Goal: Information Seeking & Learning: Find specific page/section

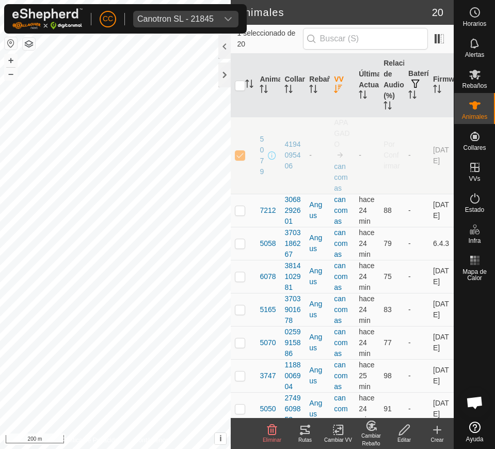
scroll to position [842, 0]
click at [179, 23] on span "Canotron SL - 21845" at bounding box center [175, 19] width 85 height 17
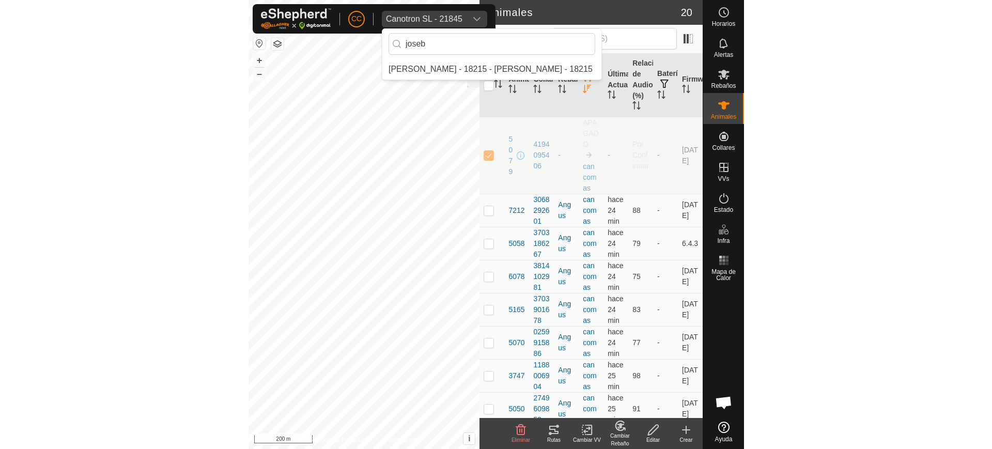
scroll to position [0, 0]
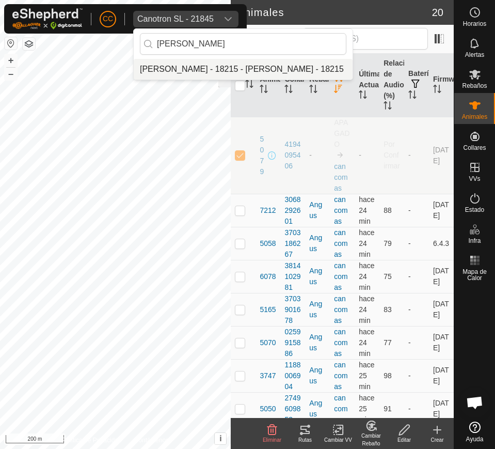
type input "joseba"
click at [190, 64] on li "[PERSON_NAME] - 18215 - [PERSON_NAME] - 18215" at bounding box center [243, 69] width 219 height 21
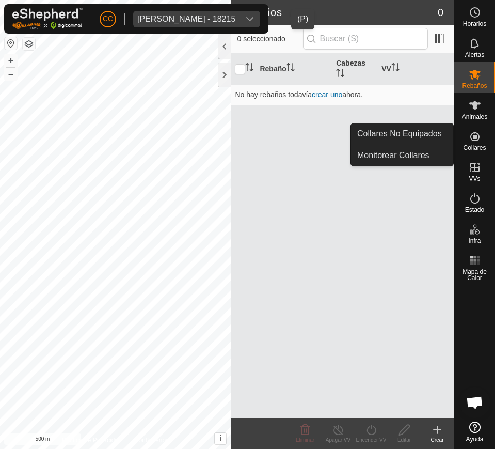
click at [463, 145] on div "Collares" at bounding box center [475, 139] width 41 height 31
click at [425, 128] on link "Collares No Equipados" at bounding box center [402, 133] width 102 height 21
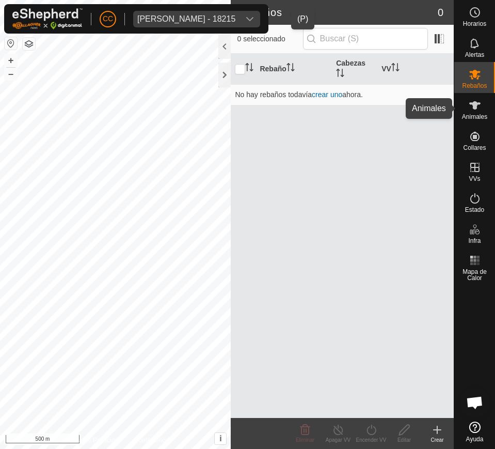
click at [476, 108] on icon at bounding box center [475, 105] width 11 height 8
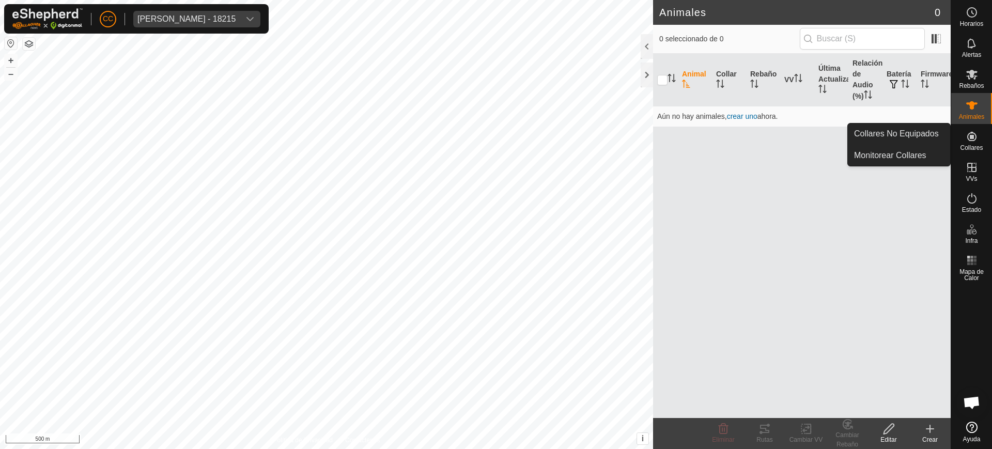
click at [495, 143] on es-neckbands-svg-icon at bounding box center [971, 136] width 19 height 17
click at [495, 138] on link "Collares No Equipados" at bounding box center [899, 133] width 102 height 21
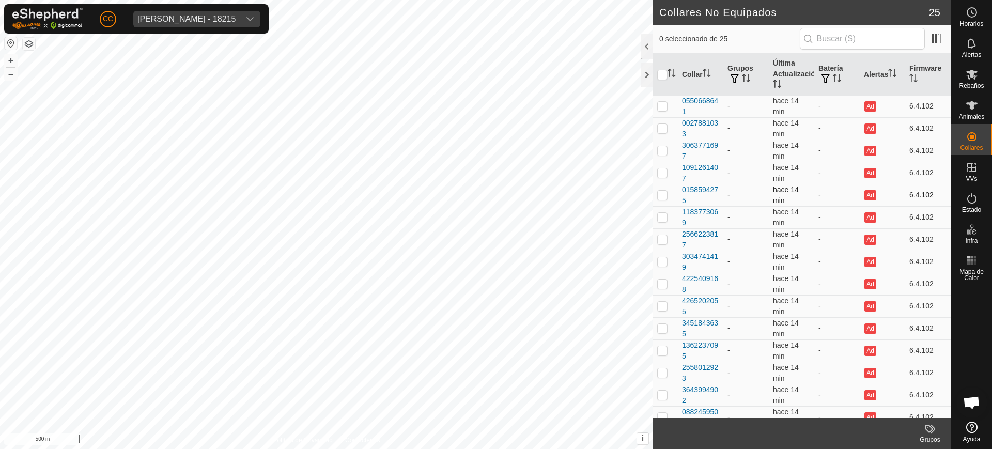
click at [495, 186] on div "0158594275" at bounding box center [700, 195] width 37 height 22
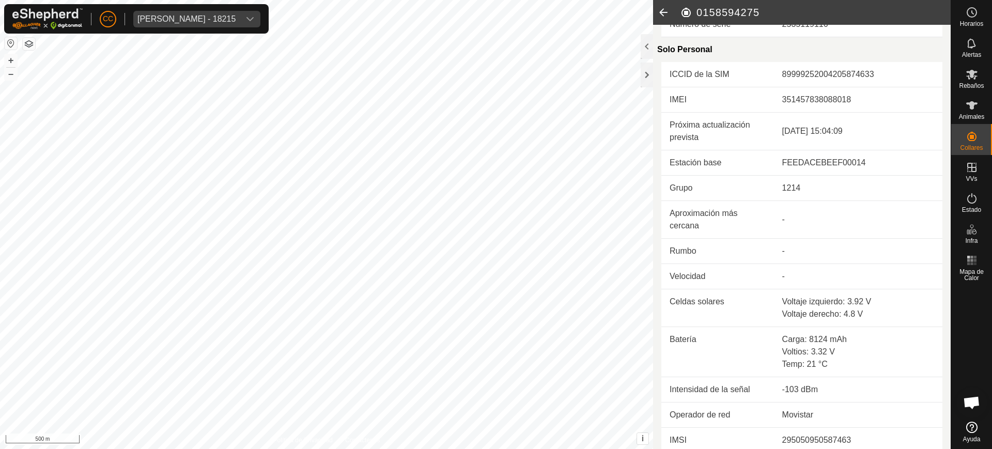
scroll to position [253, 0]
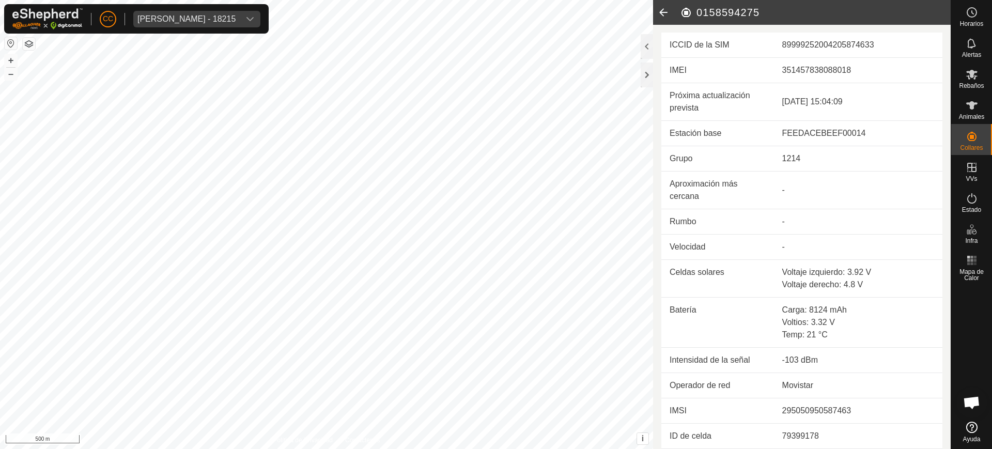
click at [495, 12] on icon at bounding box center [663, 12] width 21 height 25
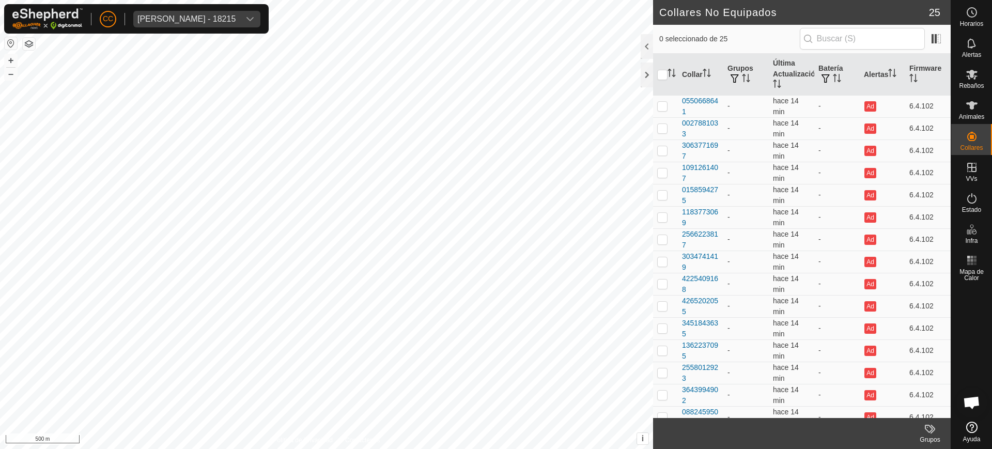
click at [236, 17] on div "Joseba Tellechea Arraztoa - 18215" at bounding box center [186, 19] width 98 height 8
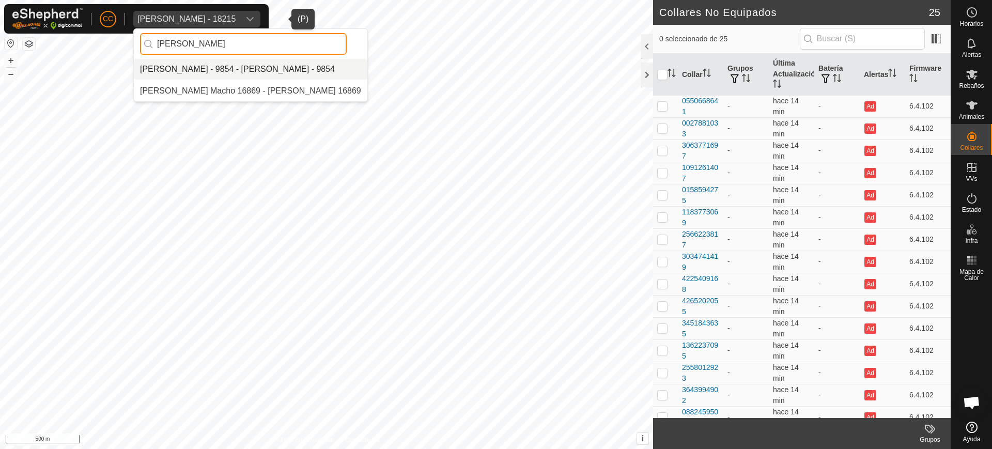
type input "antonio da"
click at [228, 71] on li "[PERSON_NAME] - 9854 - [PERSON_NAME] - 9854" at bounding box center [251, 69] width 234 height 21
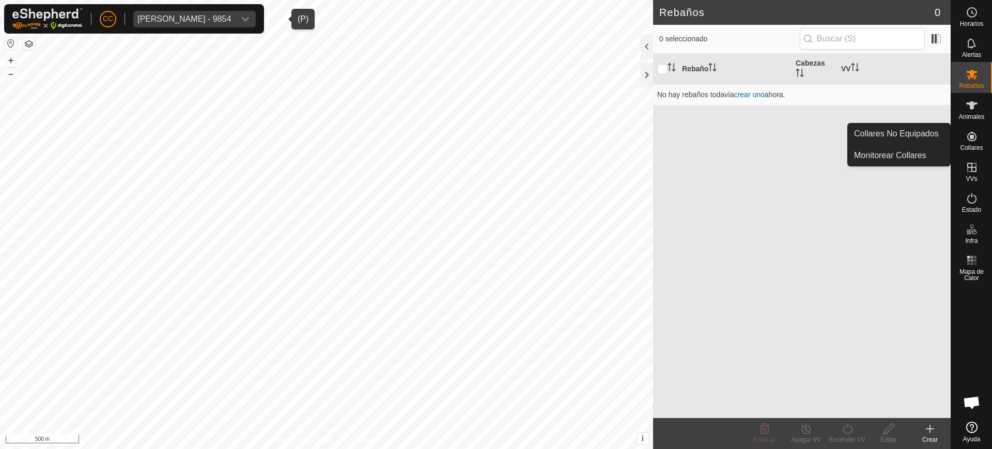
click at [495, 135] on icon at bounding box center [972, 136] width 12 height 12
click at [495, 136] on link "Collares No Equipados" at bounding box center [899, 133] width 102 height 21
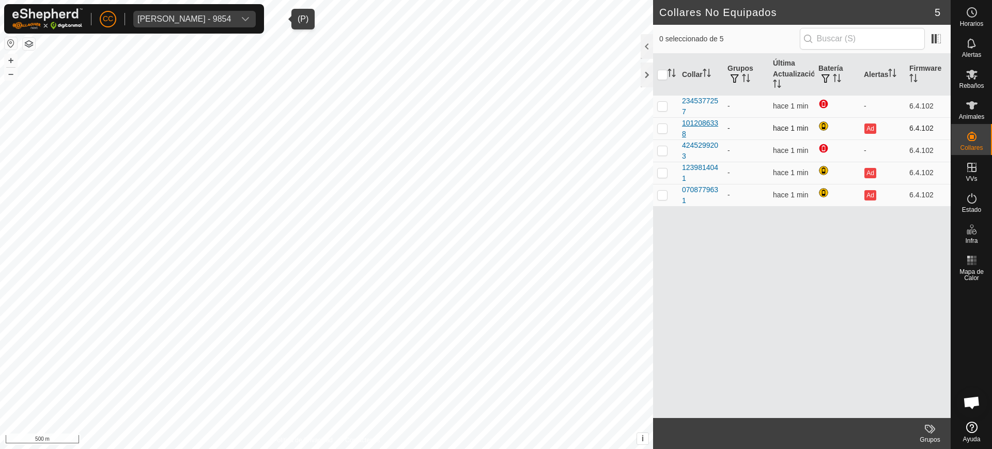
click at [495, 126] on div "1012086338" at bounding box center [700, 129] width 37 height 22
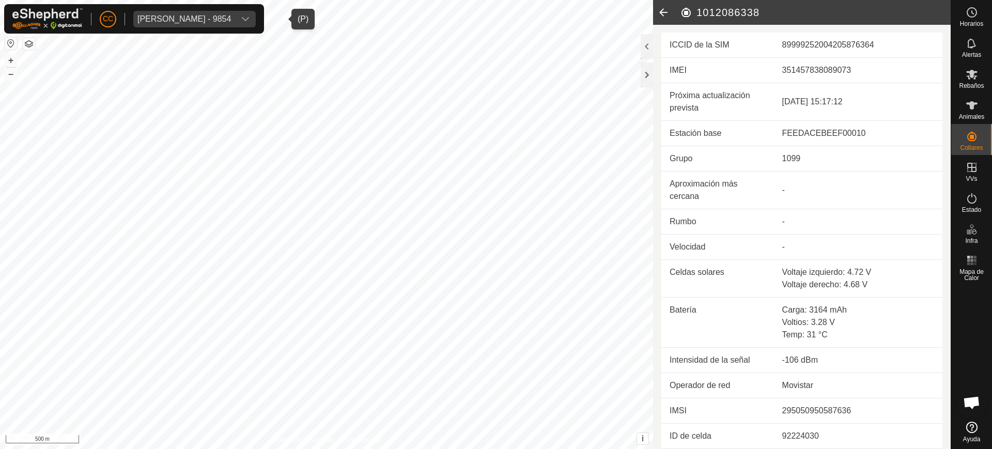
scroll to position [252, 0]
click at [231, 22] on div "Antonio Dapena Fernandez - 9854" at bounding box center [184, 19] width 94 height 8
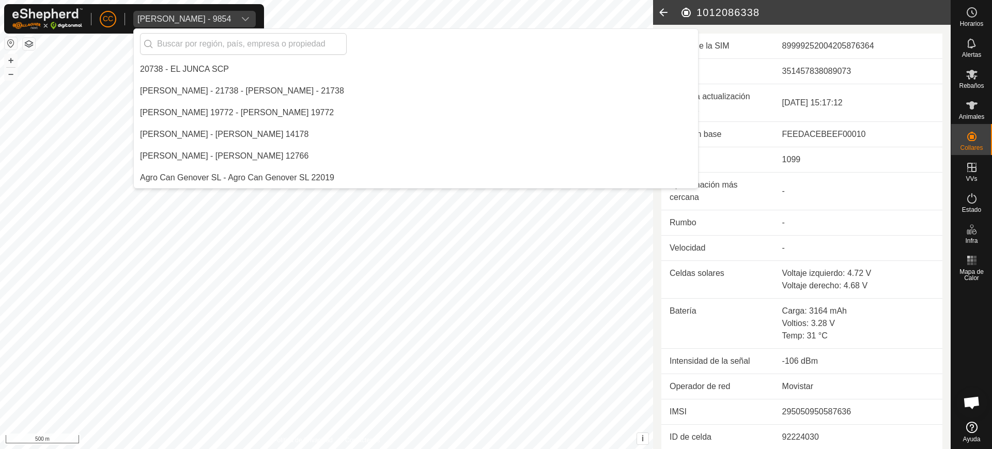
scroll to position [1041, 0]
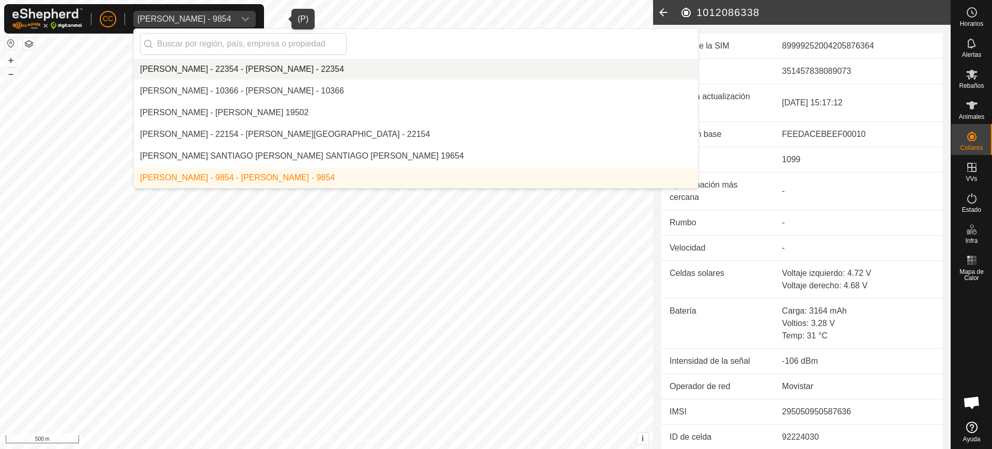
click at [207, 66] on li "[PERSON_NAME] - 22354 - [PERSON_NAME] - 22354" at bounding box center [416, 69] width 564 height 21
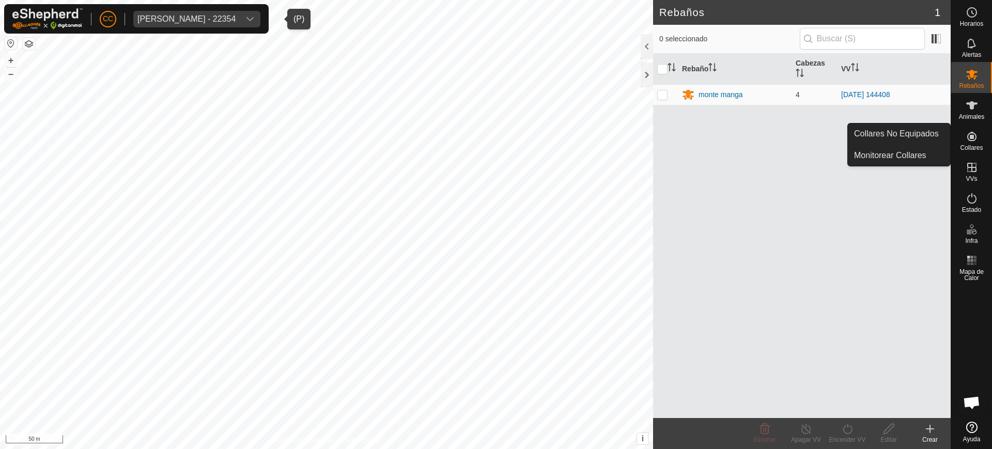
click at [495, 146] on span "Collares" at bounding box center [971, 148] width 23 height 6
click at [495, 133] on link "Collares No Equipados" at bounding box center [899, 133] width 102 height 21
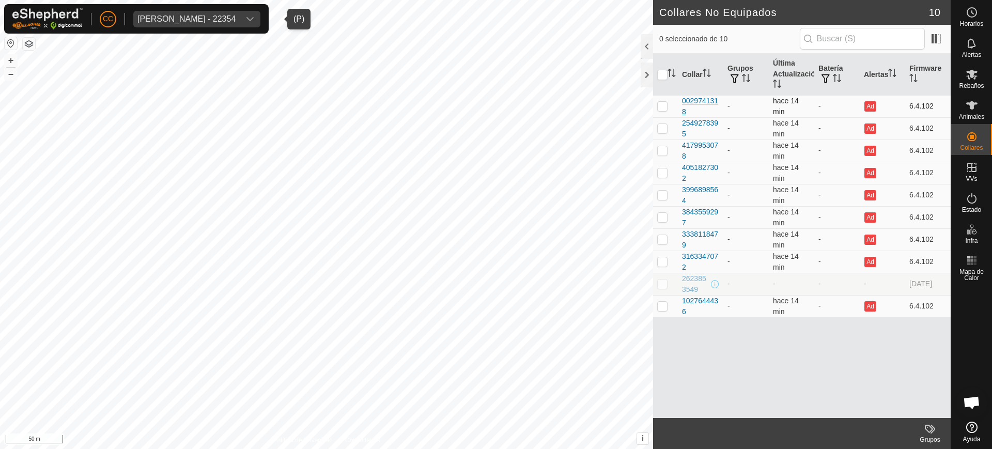
click at [495, 100] on div "0029741318" at bounding box center [700, 107] width 37 height 22
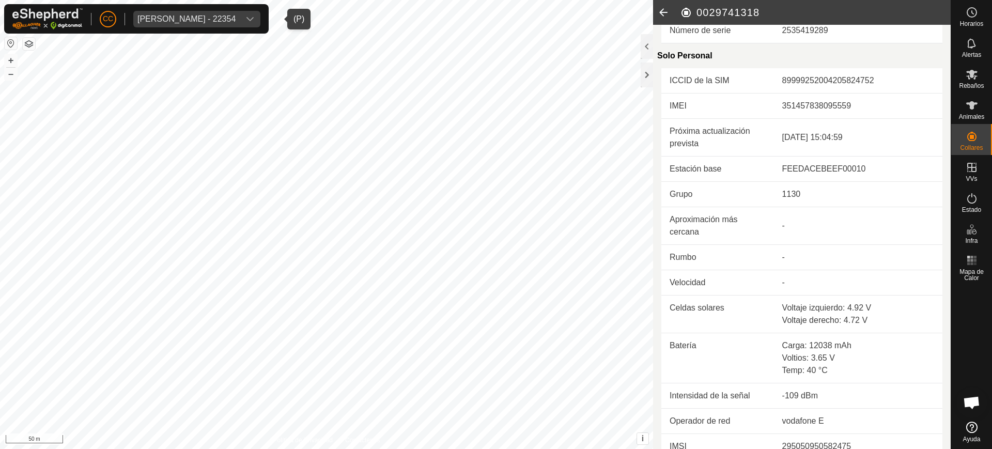
scroll to position [253, 0]
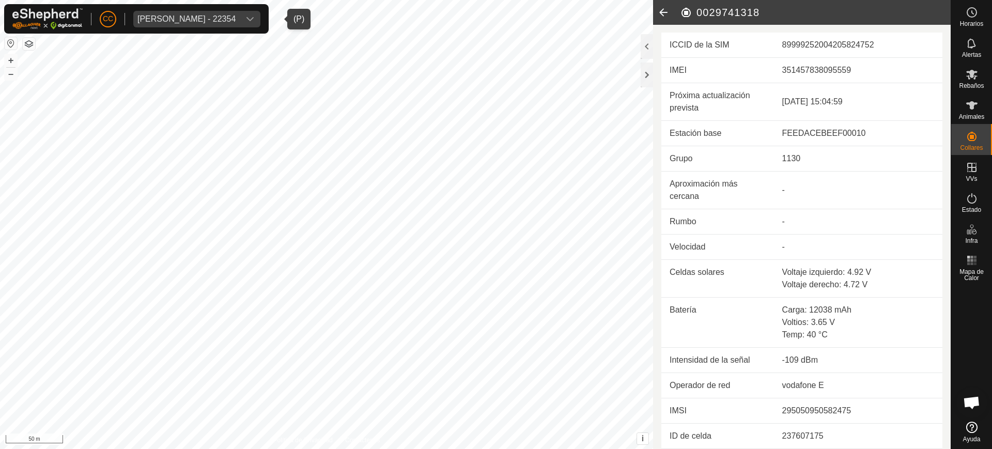
click at [254, 21] on icon "dropdown trigger" at bounding box center [250, 19] width 8 height 8
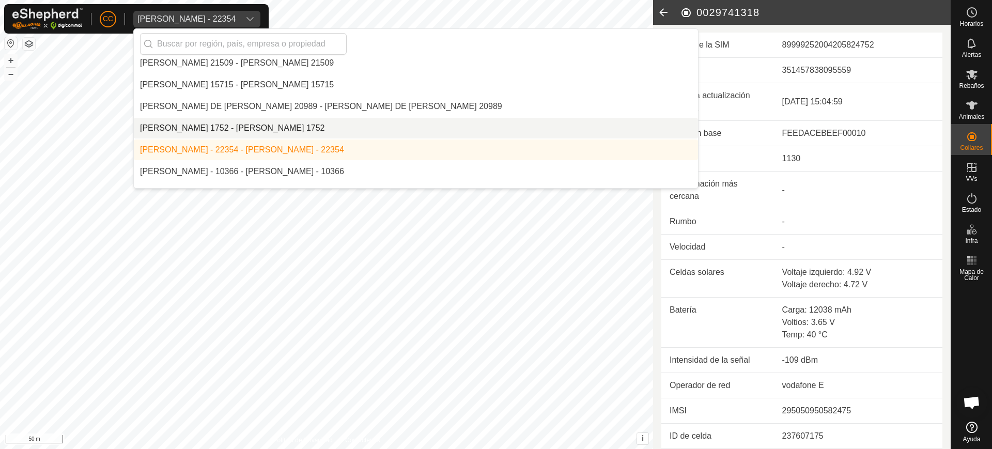
scroll to position [963, 0]
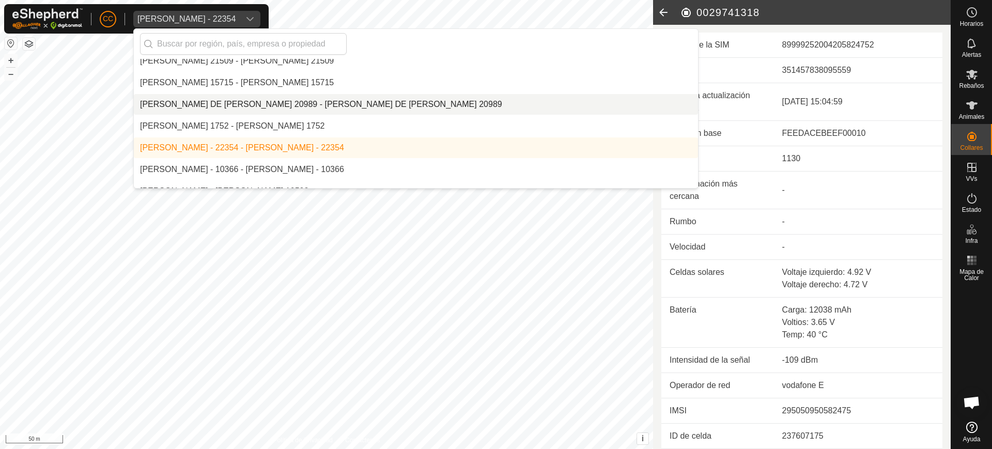
click at [282, 106] on li "[PERSON_NAME] DE [PERSON_NAME] 20989 - [PERSON_NAME] DE [PERSON_NAME] 20989" at bounding box center [416, 104] width 564 height 21
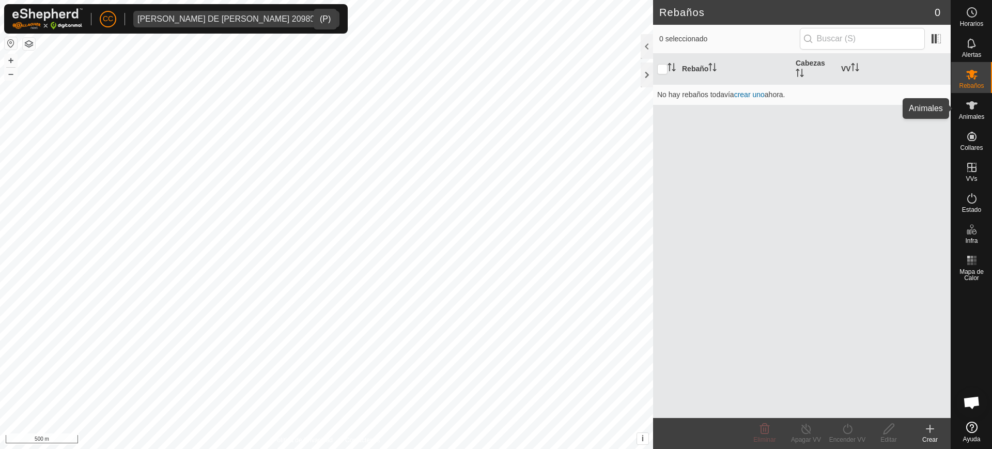
click at [495, 114] on span "Animales" at bounding box center [971, 117] width 25 height 6
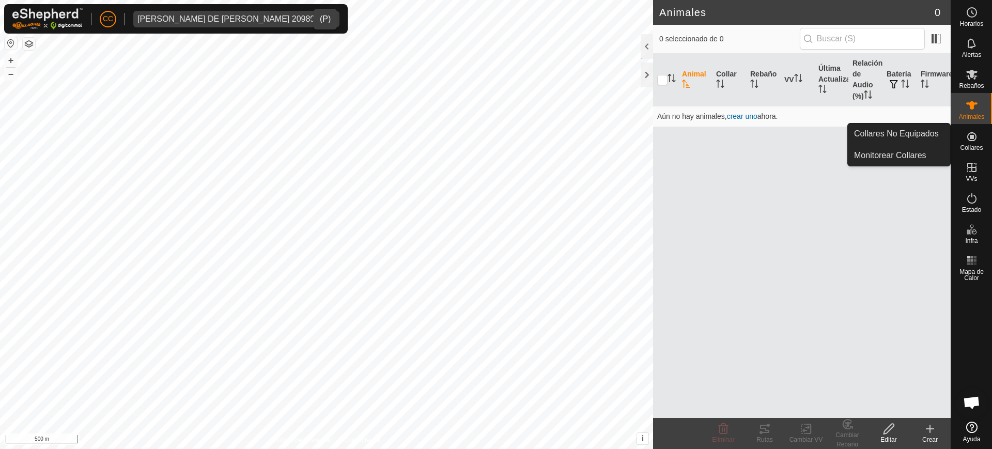
click at [495, 143] on es-neckbands-svg-icon at bounding box center [971, 136] width 19 height 17
click at [495, 134] on link "Collares No Equipados" at bounding box center [899, 133] width 102 height 21
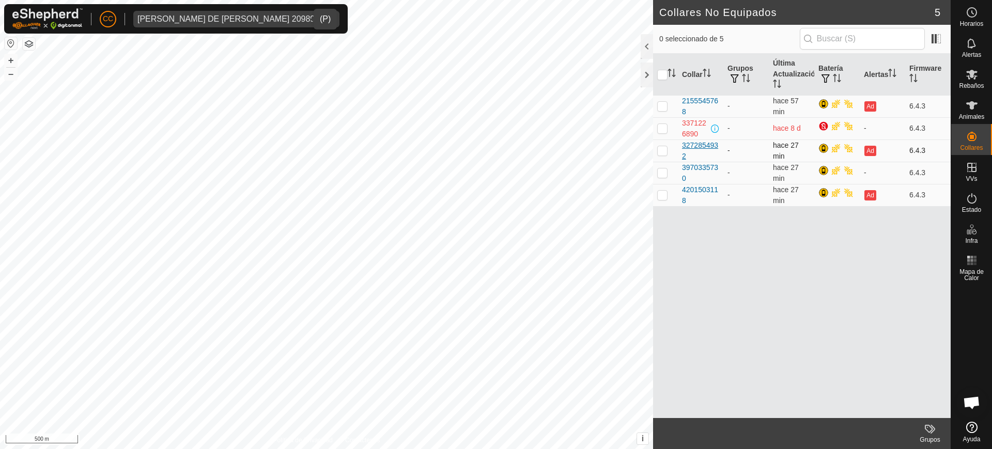
click at [495, 146] on div "3272854932" at bounding box center [700, 151] width 37 height 22
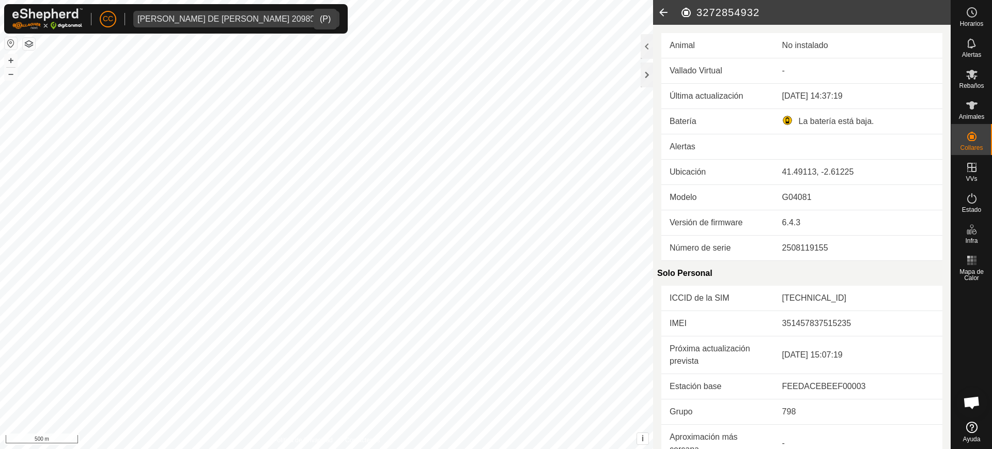
scroll to position [278, 0]
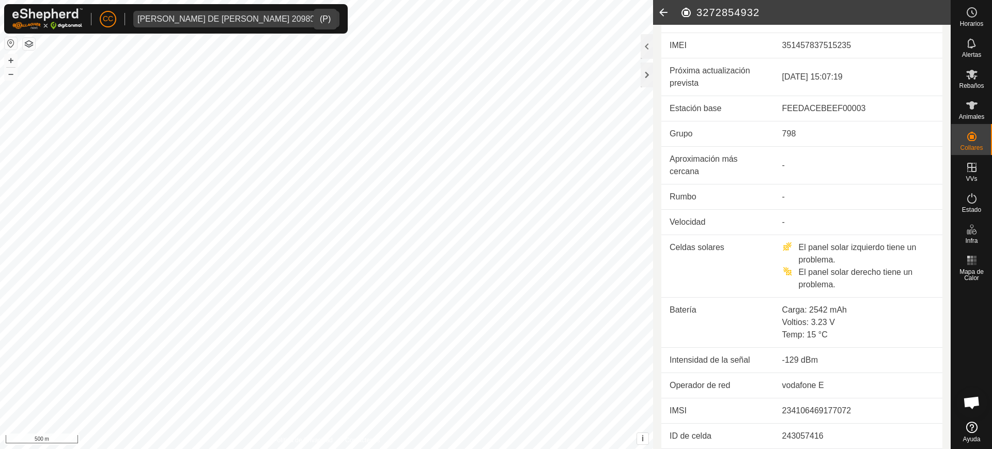
click at [495, 12] on icon at bounding box center [663, 12] width 21 height 25
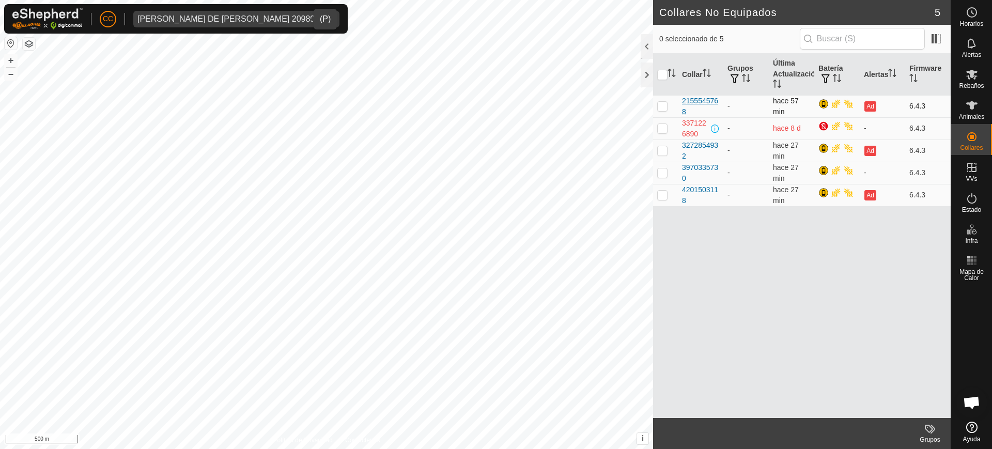
click at [495, 100] on div "2155545768" at bounding box center [700, 107] width 37 height 22
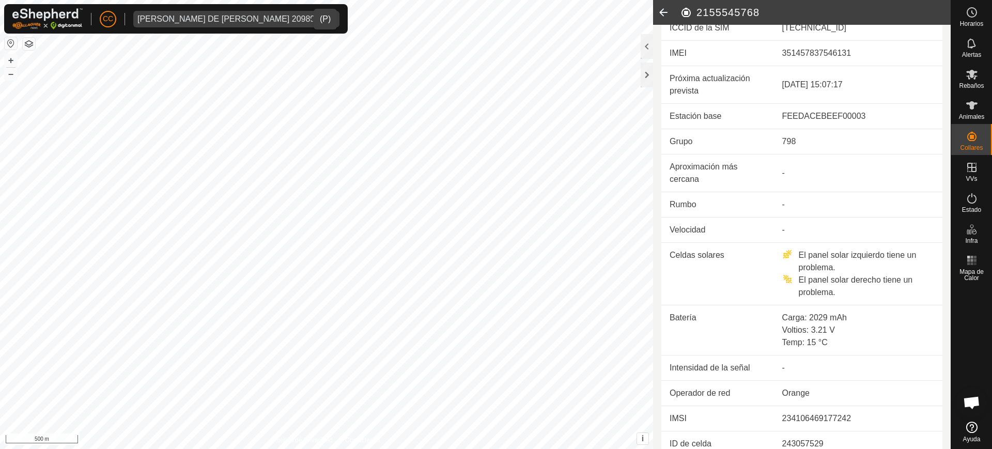
scroll to position [278, 0]
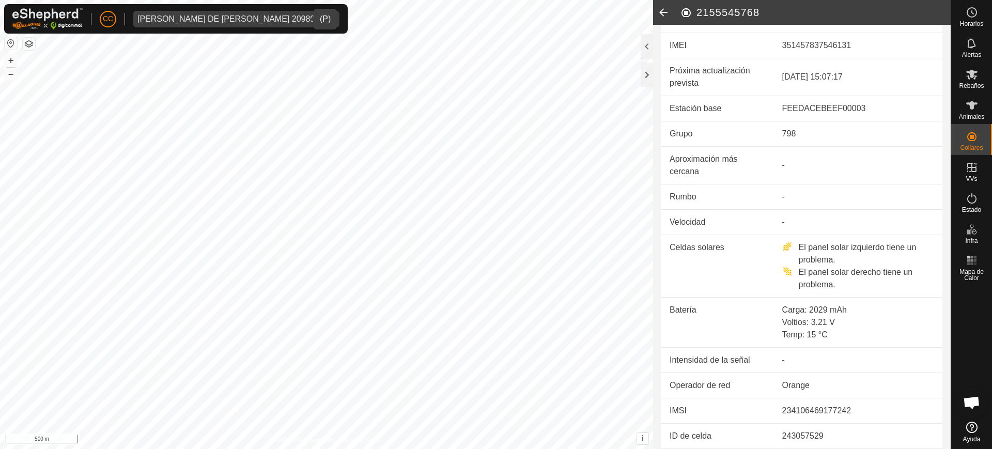
click at [495, 168] on td "-" at bounding box center [858, 166] width 168 height 38
click at [495, 10] on icon at bounding box center [663, 12] width 21 height 25
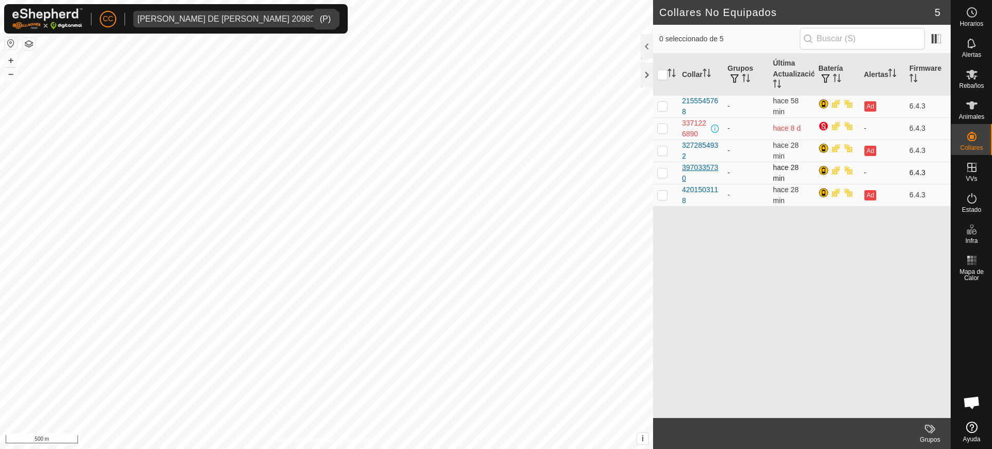
click at [495, 163] on div "3970335730" at bounding box center [700, 173] width 37 height 22
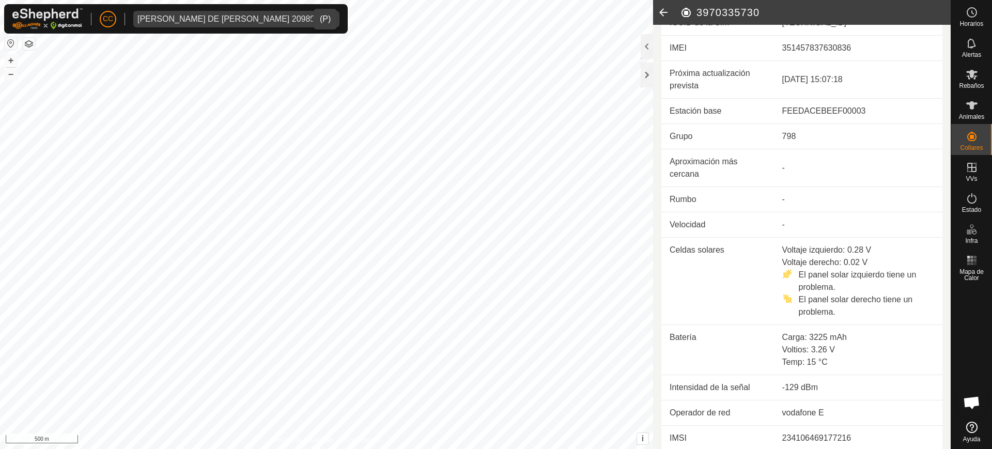
scroll to position [303, 0]
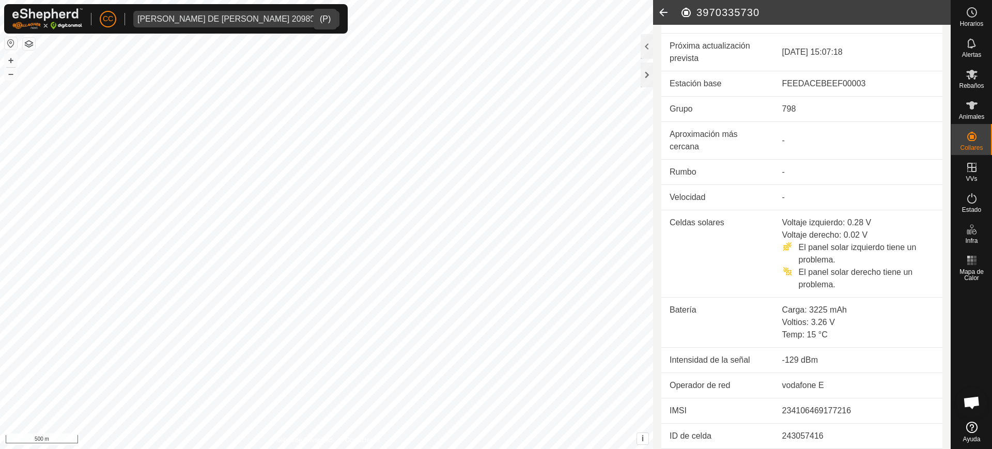
click at [495, 14] on icon at bounding box center [663, 12] width 21 height 25
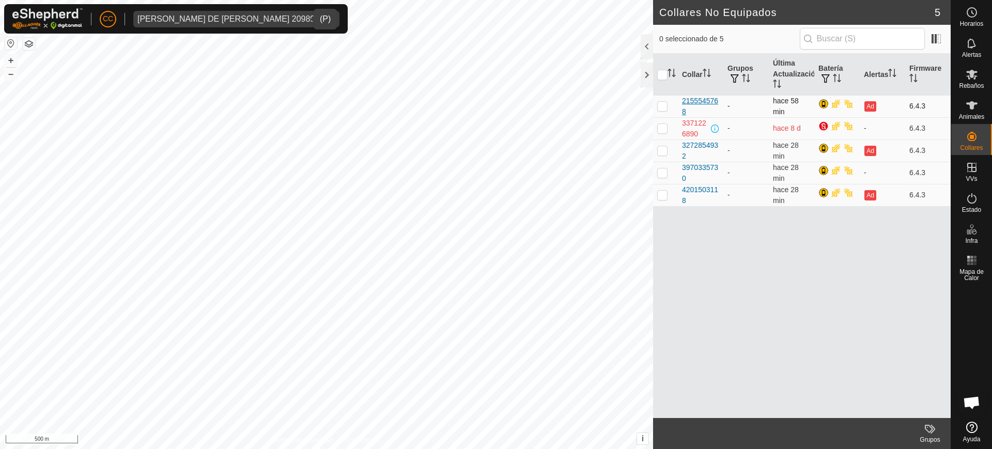
click at [495, 103] on div "2155545768" at bounding box center [700, 107] width 37 height 22
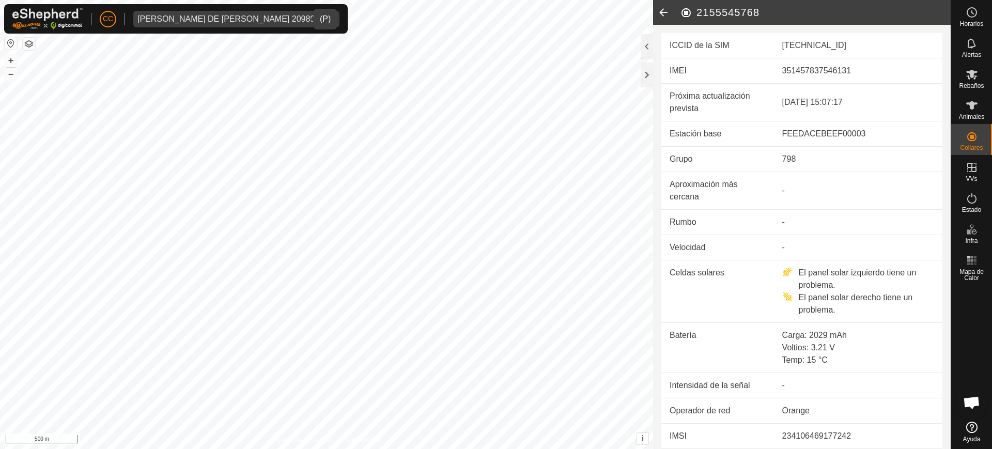
scroll to position [253, 0]
click at [495, 11] on icon at bounding box center [663, 12] width 21 height 25
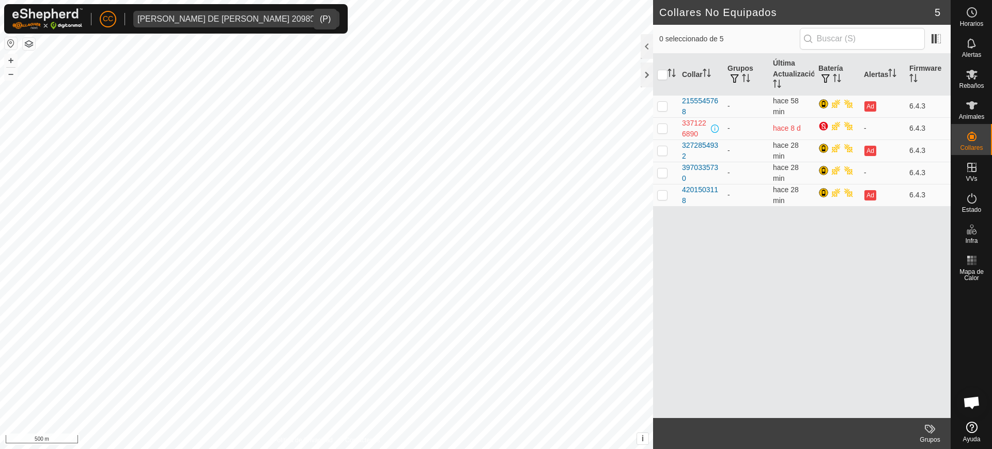
click at [263, 22] on div "ANGEL DE MIGUEL SACRISTAN 20989" at bounding box center [225, 19] width 177 height 8
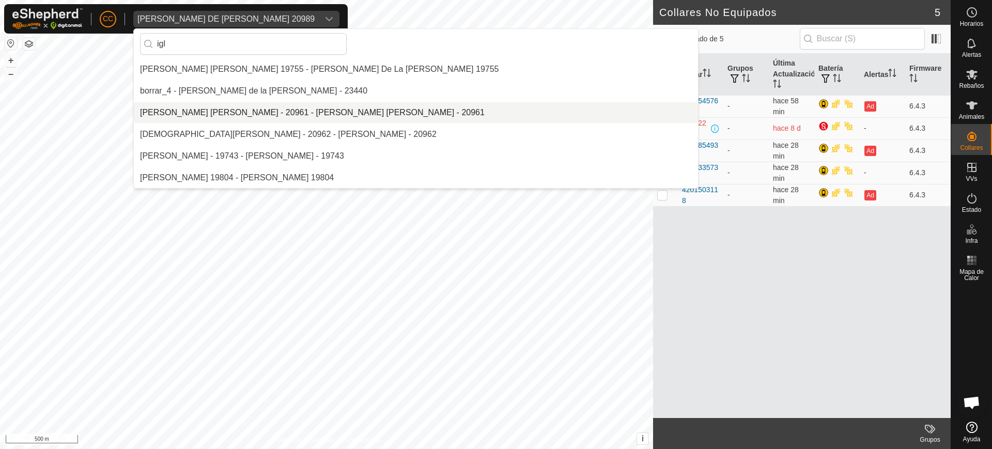
type input "igl"
click at [270, 115] on li "[PERSON_NAME] [PERSON_NAME] - 20961 - [PERSON_NAME] [PERSON_NAME] - 20961" at bounding box center [416, 112] width 564 height 21
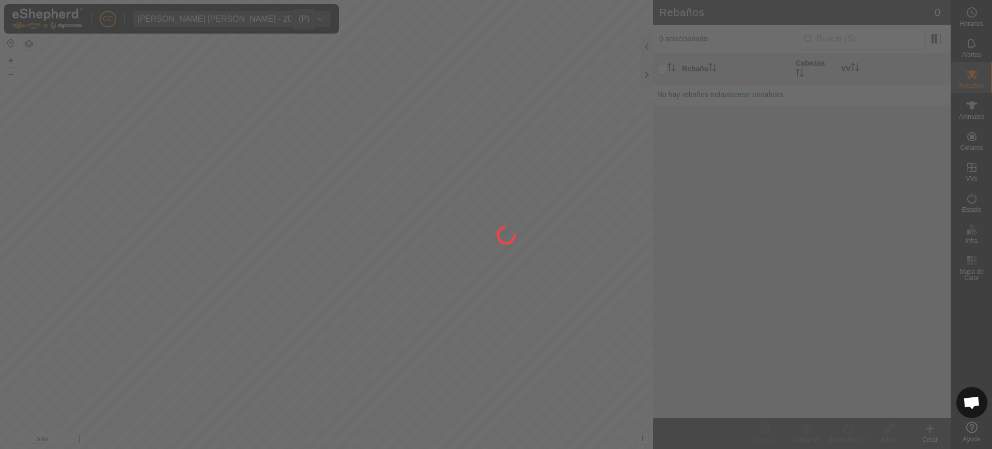
click at [495, 144] on div at bounding box center [496, 224] width 992 height 449
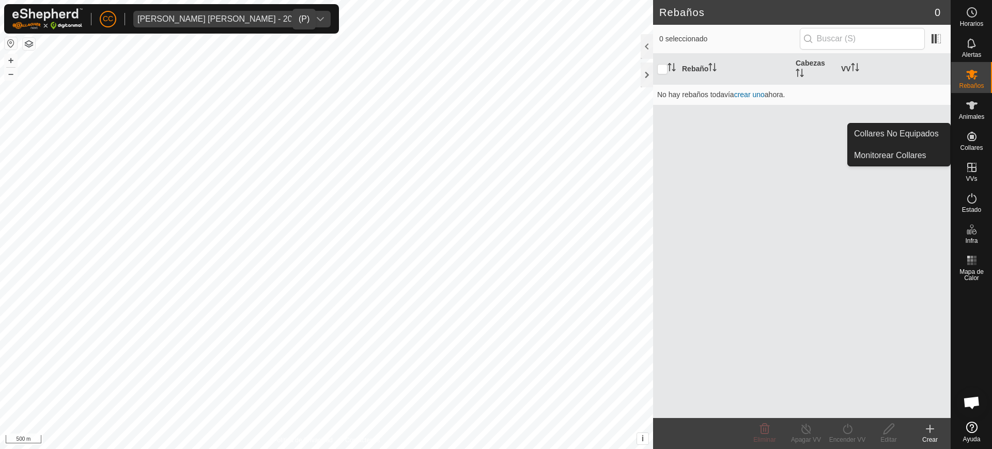
click at [495, 145] on span "Collares" at bounding box center [971, 148] width 23 height 6
click at [495, 142] on link "Collares No Equipados" at bounding box center [899, 133] width 102 height 21
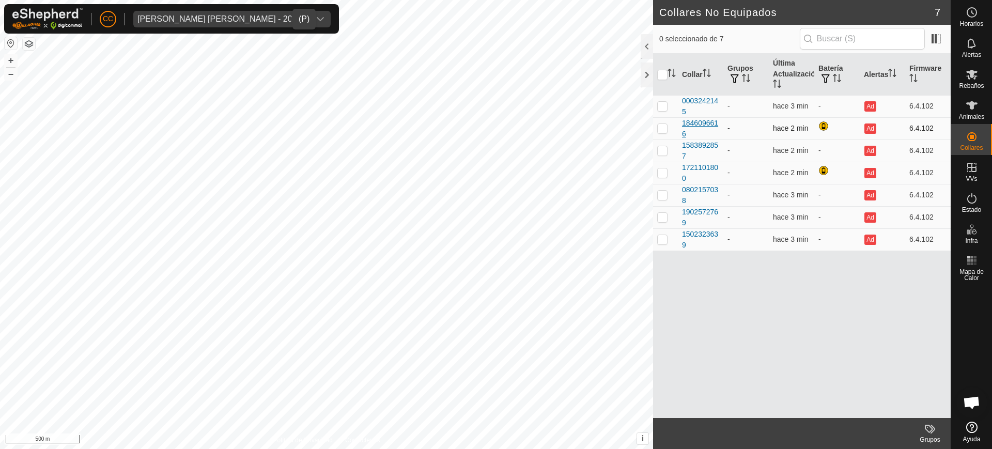
click at [495, 127] on div "1846096616" at bounding box center [700, 129] width 37 height 22
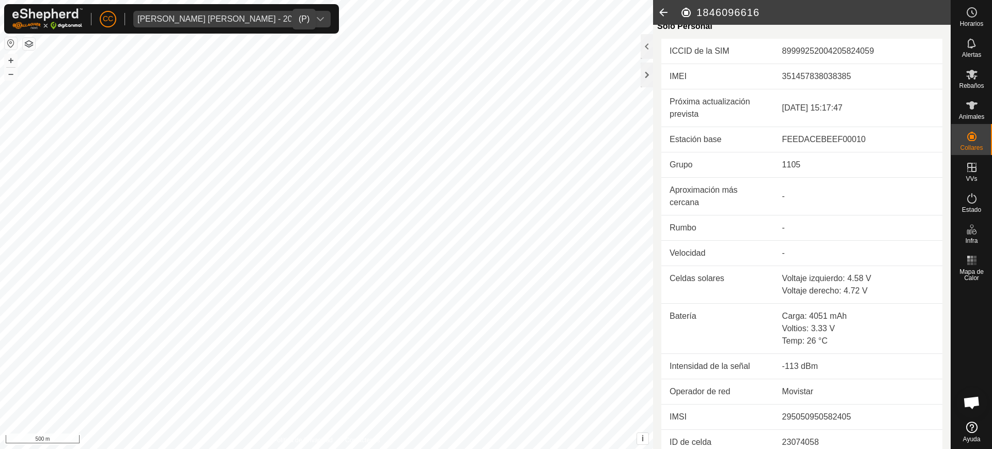
scroll to position [253, 0]
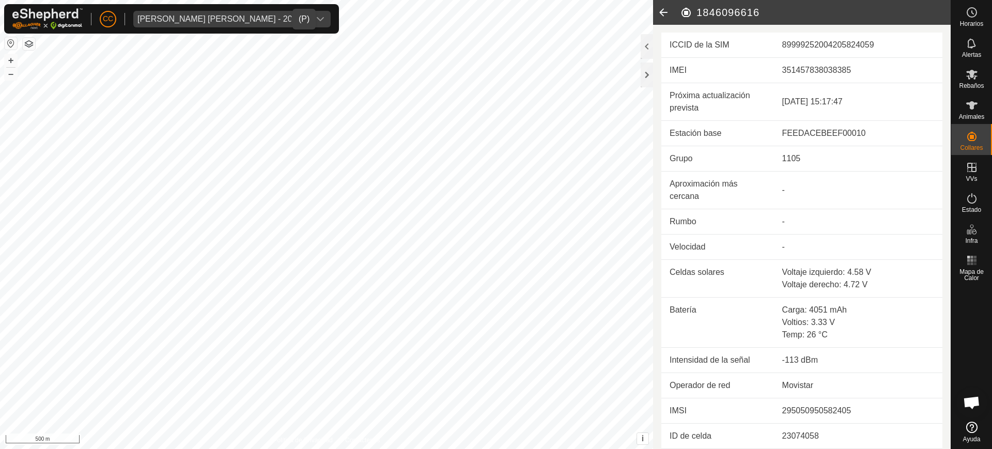
click at [495, 13] on icon at bounding box center [663, 12] width 21 height 25
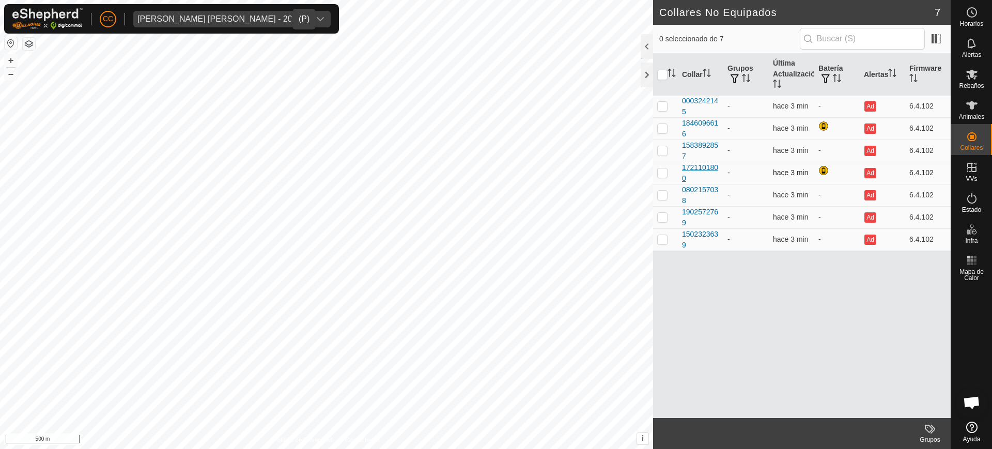
click at [495, 168] on div "1721101800" at bounding box center [700, 173] width 37 height 22
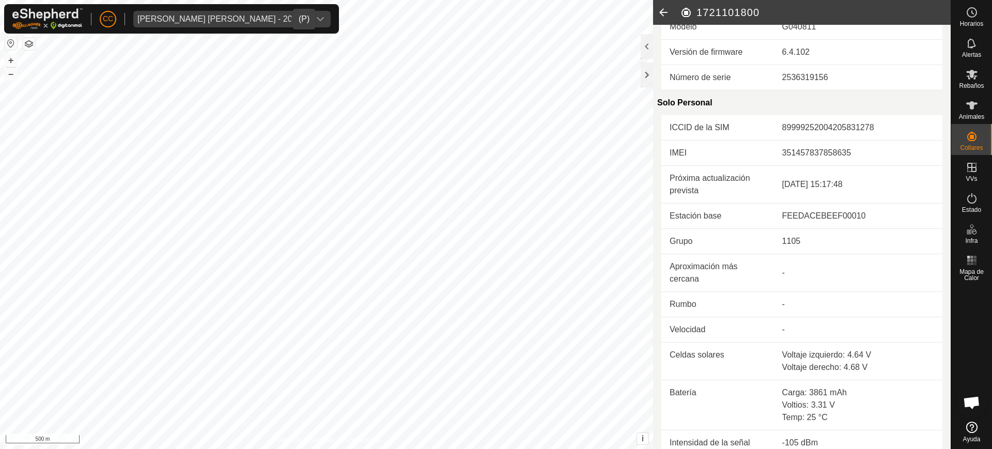
scroll to position [171, 0]
click at [495, 10] on icon at bounding box center [663, 12] width 21 height 25
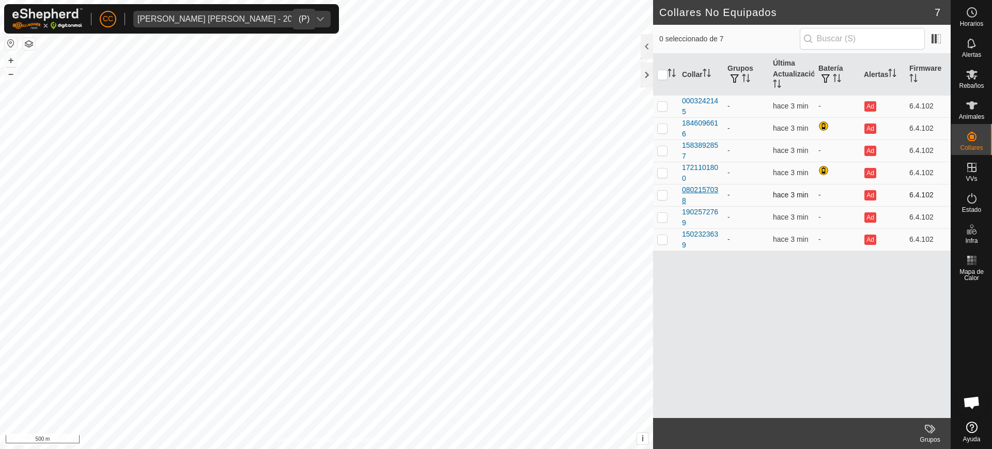
click at [495, 190] on div "0802157038" at bounding box center [700, 195] width 37 height 22
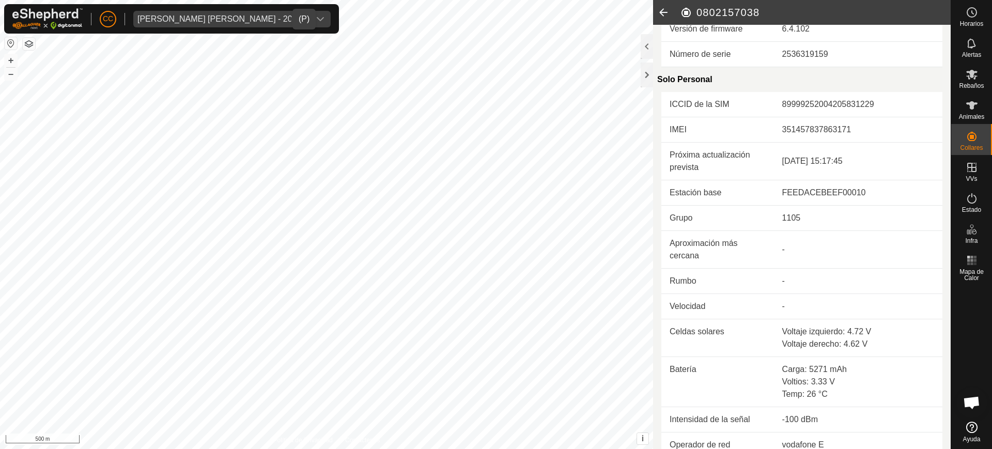
scroll to position [193, 0]
click at [495, 173] on td "9 oct 2025, 15:17:45" at bounding box center [858, 162] width 168 height 38
click at [495, 11] on icon at bounding box center [663, 12] width 21 height 25
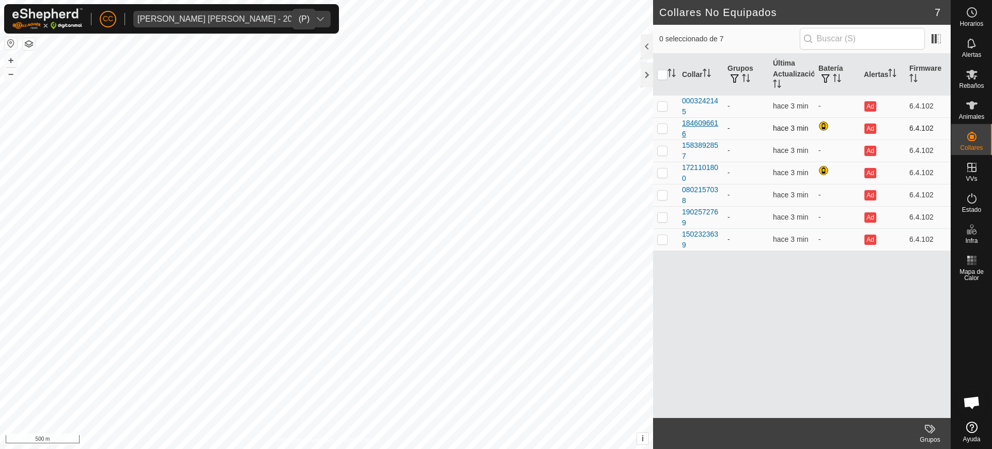
click at [495, 120] on div "1846096616" at bounding box center [700, 129] width 37 height 22
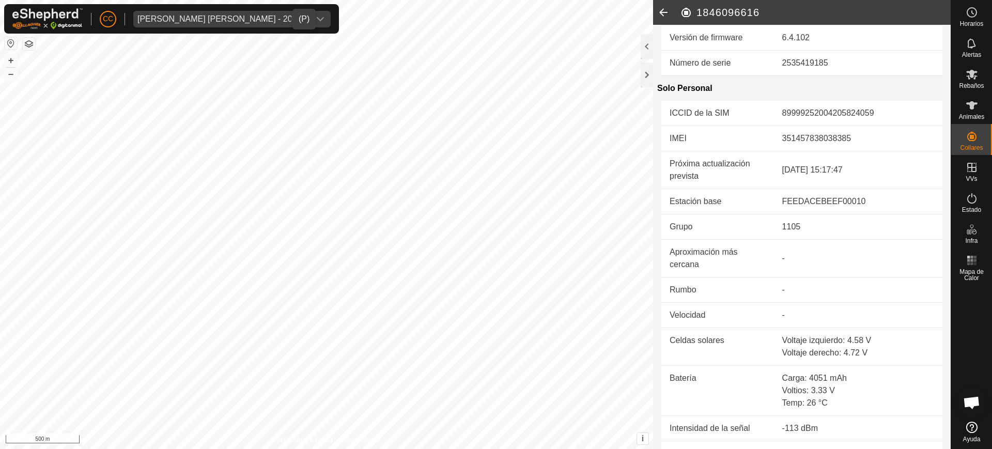
scroll to position [185, 0]
click at [495, 11] on icon at bounding box center [663, 12] width 21 height 25
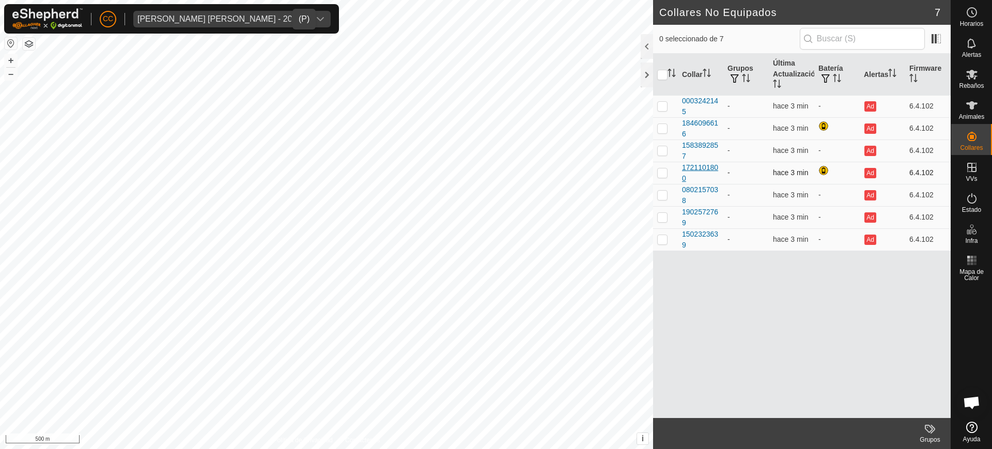
click at [495, 168] on div "1721101800" at bounding box center [700, 173] width 37 height 22
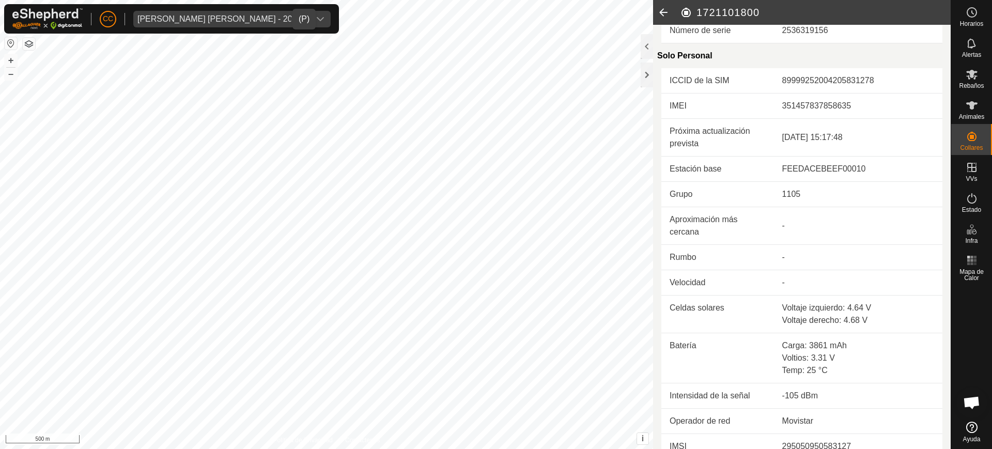
scroll to position [219, 0]
click at [495, 14] on icon at bounding box center [663, 12] width 21 height 25
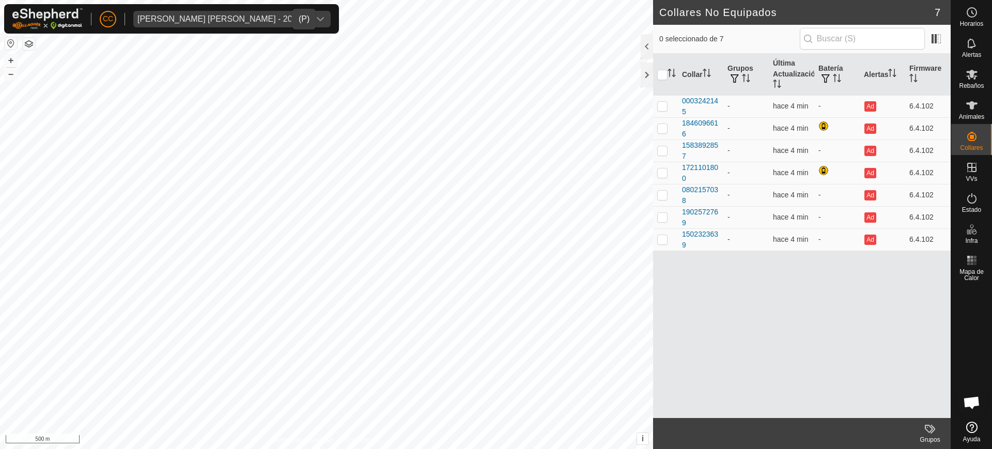
click at [235, 19] on div "Cesar Iglesias Sainz Maza - 20961" at bounding box center [221, 19] width 168 height 8
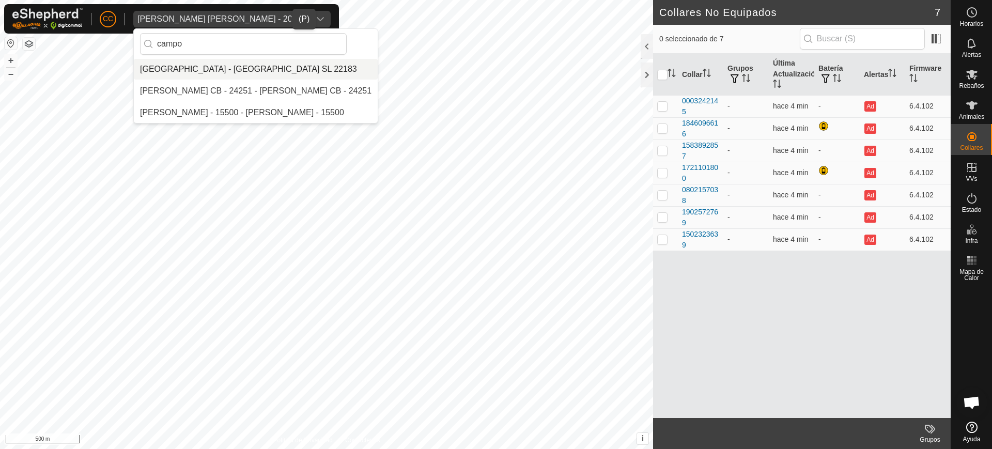
type input "campo"
click at [247, 68] on li "[GEOGRAPHIC_DATA] - [GEOGRAPHIC_DATA] SL 22183" at bounding box center [256, 69] width 244 height 21
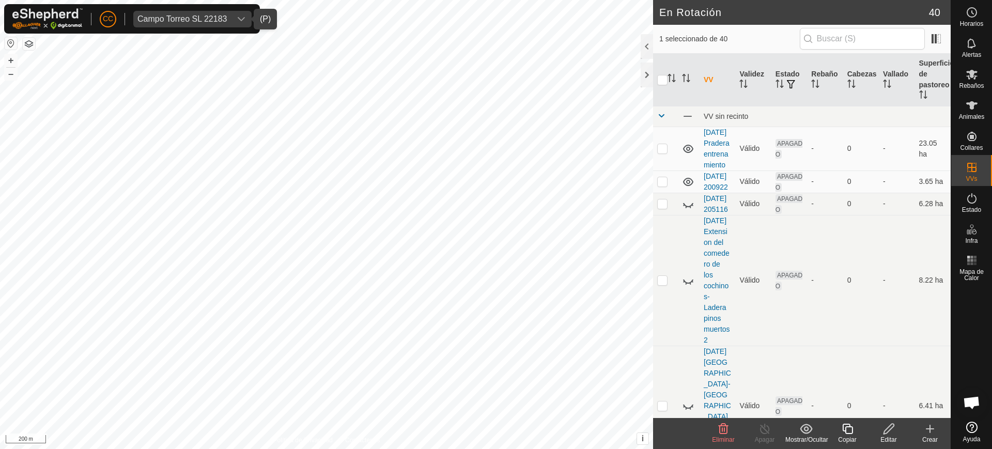
click at [203, 17] on div "Campo Torreo SL 22183" at bounding box center [181, 19] width 89 height 8
type input "p"
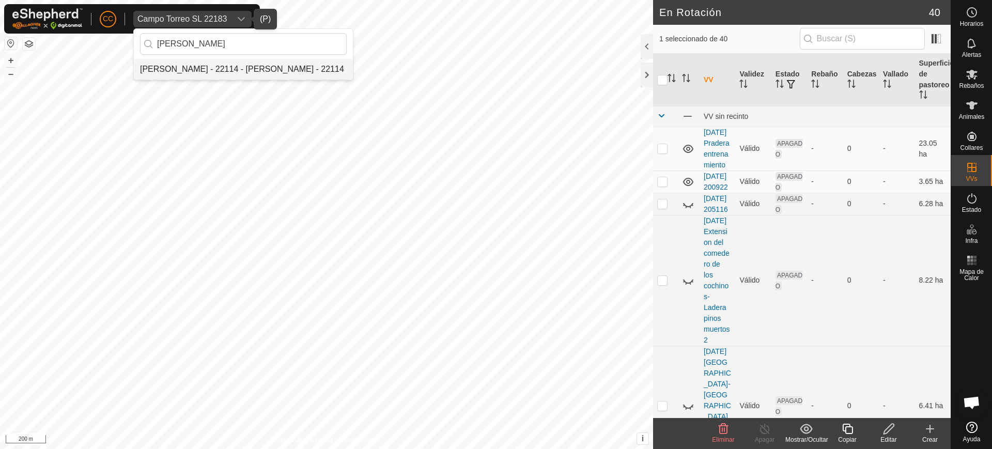
type input "carlos an"
click at [235, 69] on li "[PERSON_NAME] - 22114 - [PERSON_NAME] - 22114" at bounding box center [243, 69] width 219 height 21
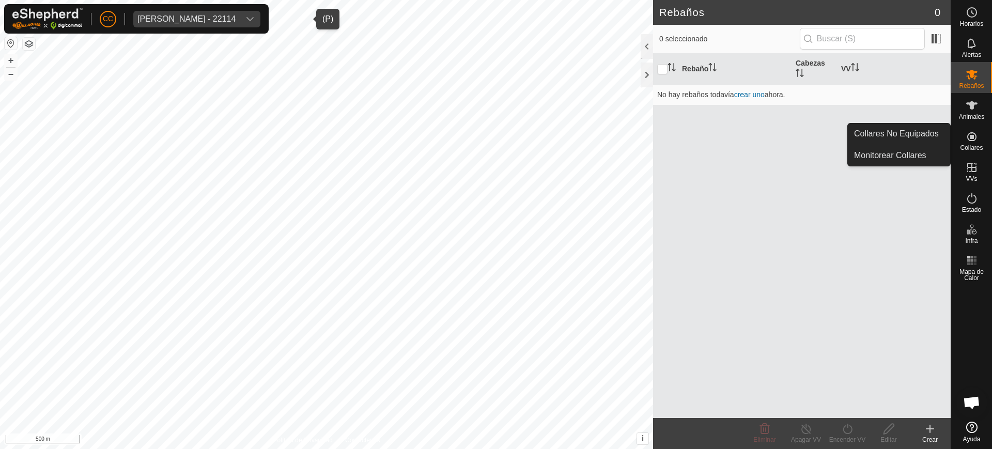
click at [495, 139] on icon at bounding box center [972, 136] width 12 height 12
click at [495, 130] on link "Collares No Equipados" at bounding box center [899, 133] width 102 height 21
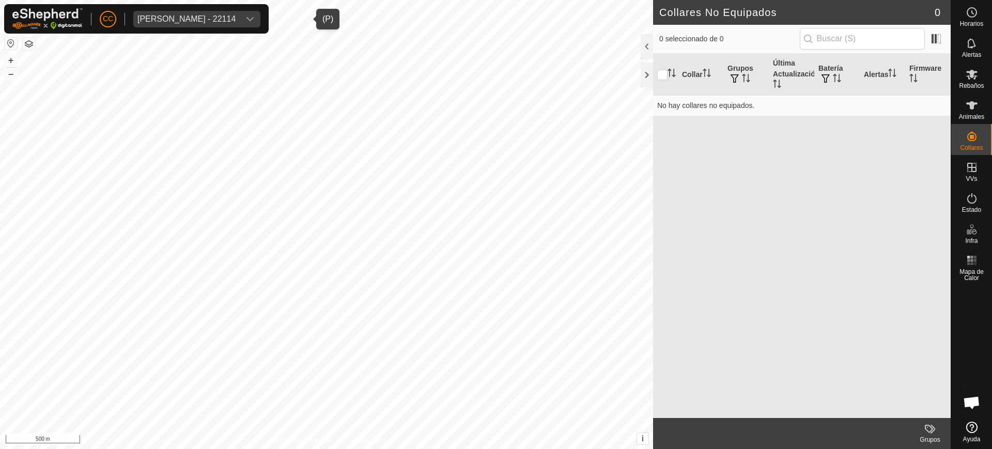
click at [236, 19] on div "Carlos Andres Rodriguez Salazar - 22114" at bounding box center [186, 19] width 98 height 8
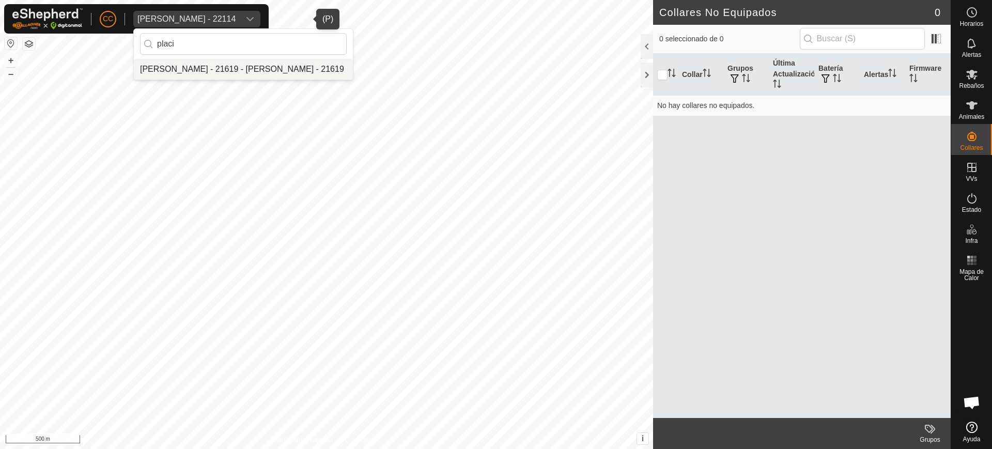
type input "placi"
click at [259, 75] on li "[PERSON_NAME] - 21619 - [PERSON_NAME] - 21619" at bounding box center [243, 69] width 219 height 21
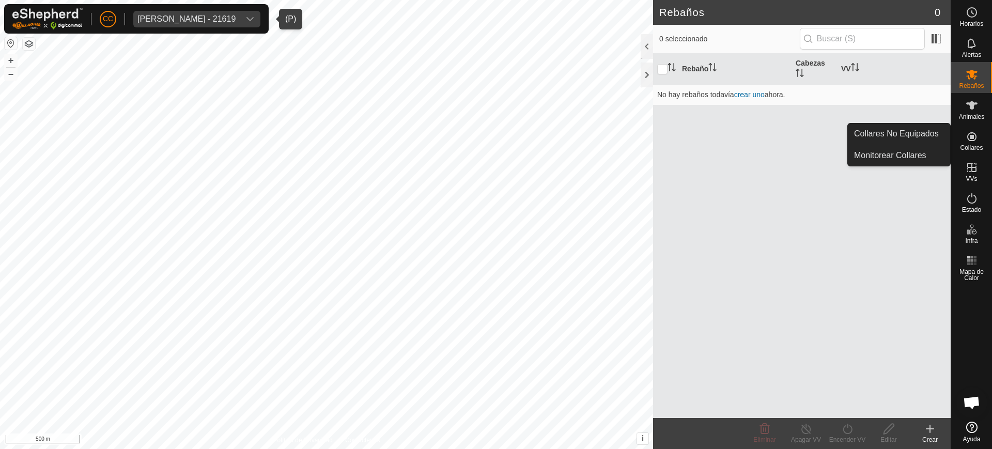
click at [495, 140] on icon at bounding box center [972, 136] width 12 height 12
click at [495, 141] on link "Collares No Equipados" at bounding box center [899, 133] width 102 height 21
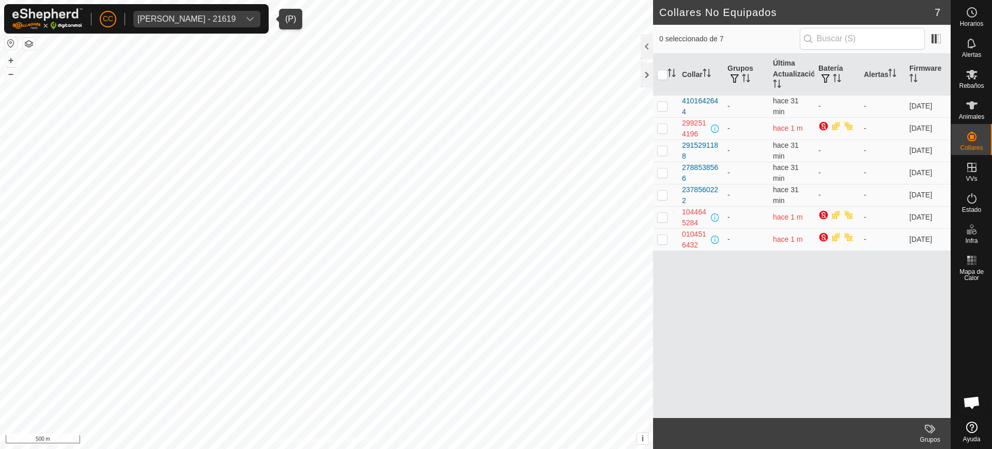
click at [240, 13] on span "Placidia Perez Romero - 21619" at bounding box center [186, 19] width 106 height 17
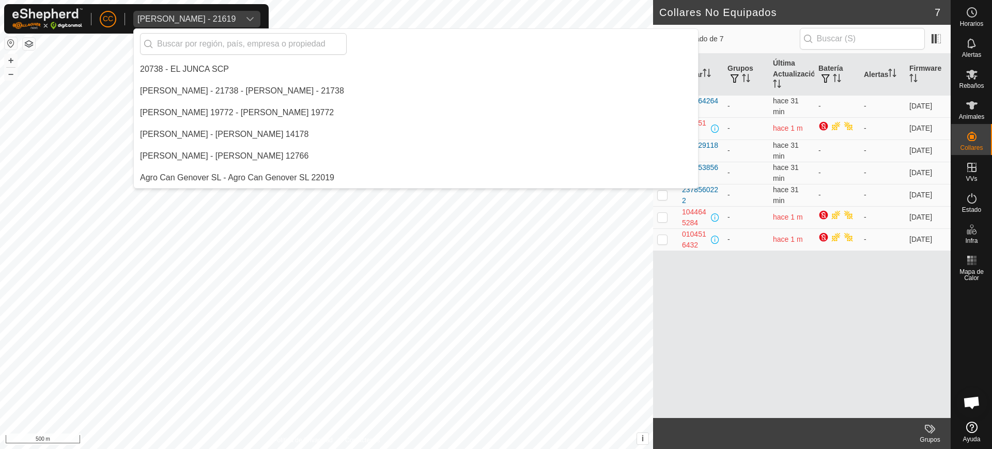
scroll to position [7464, 0]
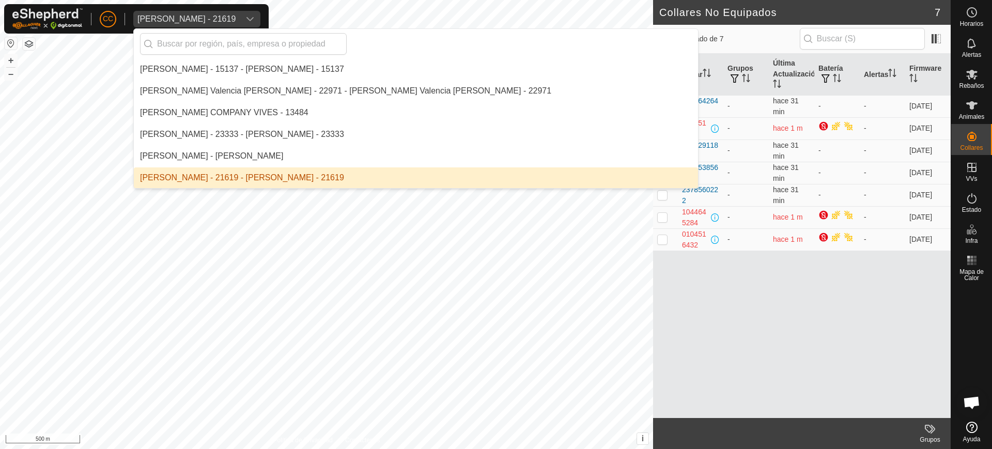
click at [236, 17] on div "Placidia Perez Romero - 21619" at bounding box center [186, 19] width 98 height 8
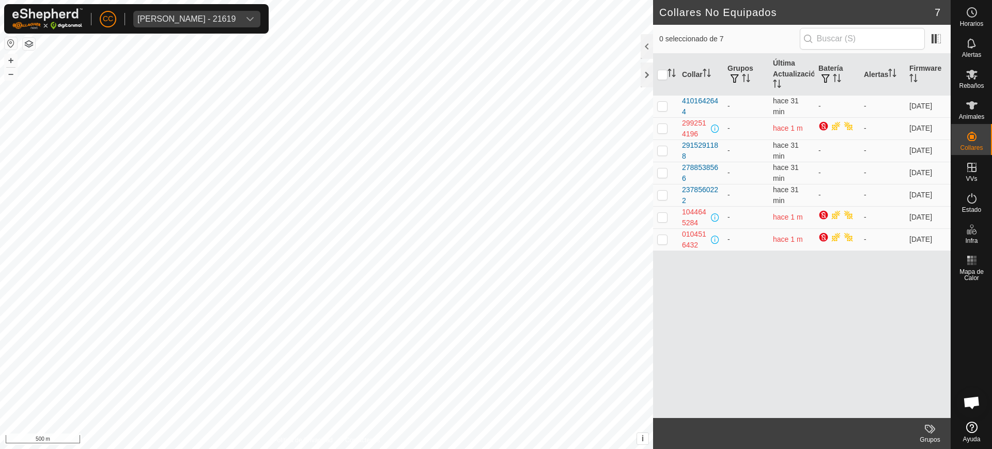
click at [236, 15] on div "Placidia Perez Romero - 21619" at bounding box center [186, 19] width 98 height 8
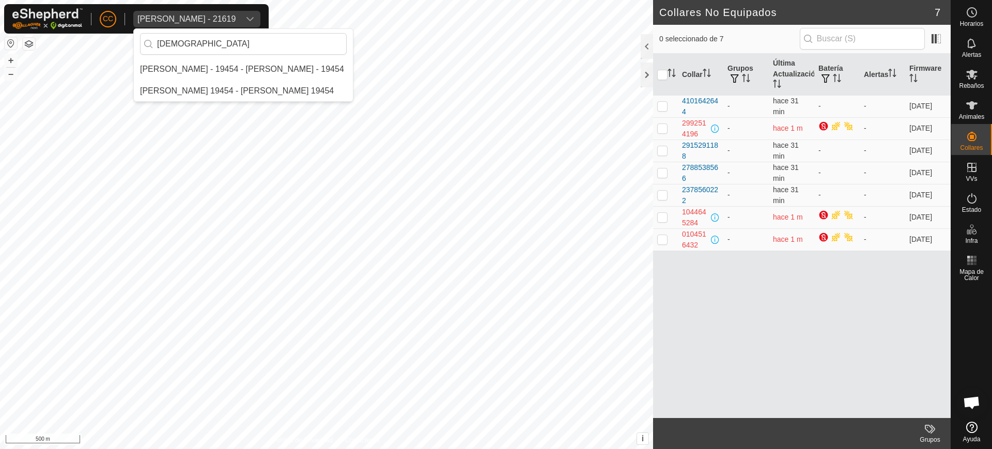
scroll to position [0, 0]
type input "gayo"
click at [227, 70] on li "[PERSON_NAME] - 19454 - [PERSON_NAME] - 19454" at bounding box center [243, 69] width 219 height 21
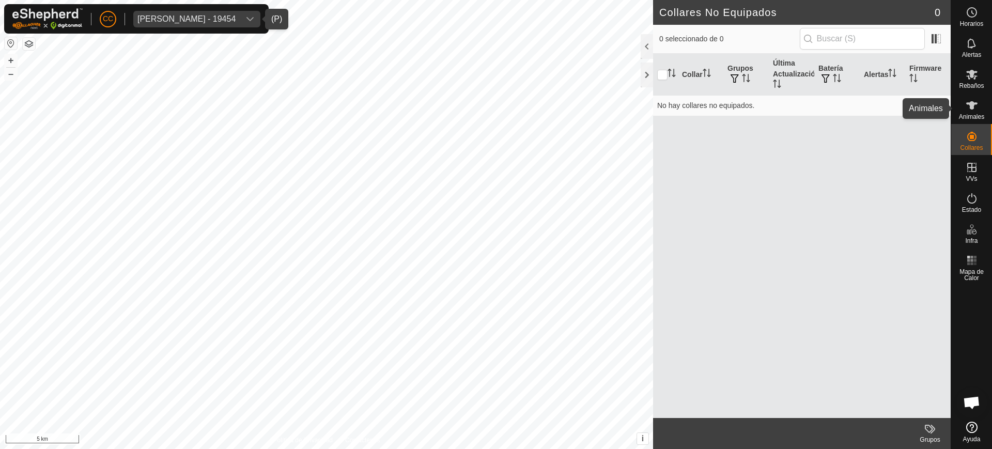
click at [495, 115] on span "Animales" at bounding box center [971, 117] width 25 height 6
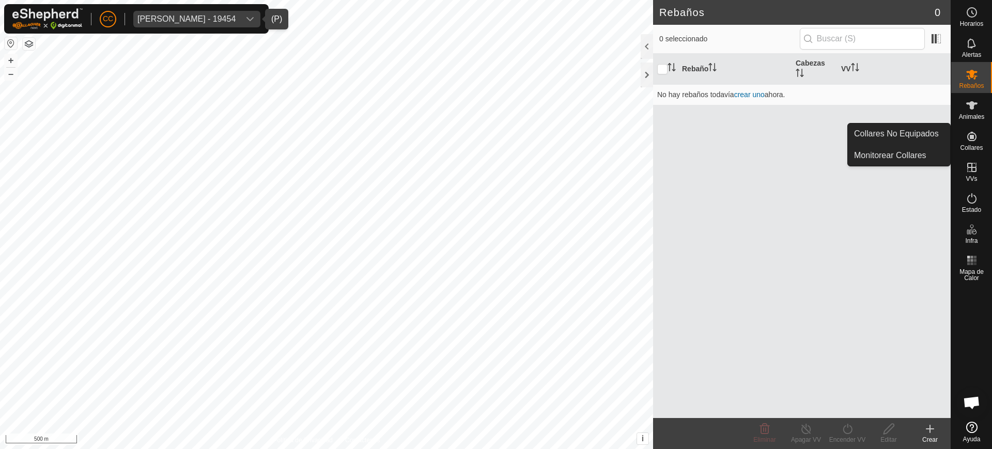
drag, startPoint x: 973, startPoint y: 126, endPoint x: 971, endPoint y: 134, distance: 9.2
click at [495, 134] on icon at bounding box center [972, 136] width 12 height 12
click at [495, 132] on link "Collares No Equipados" at bounding box center [899, 133] width 102 height 21
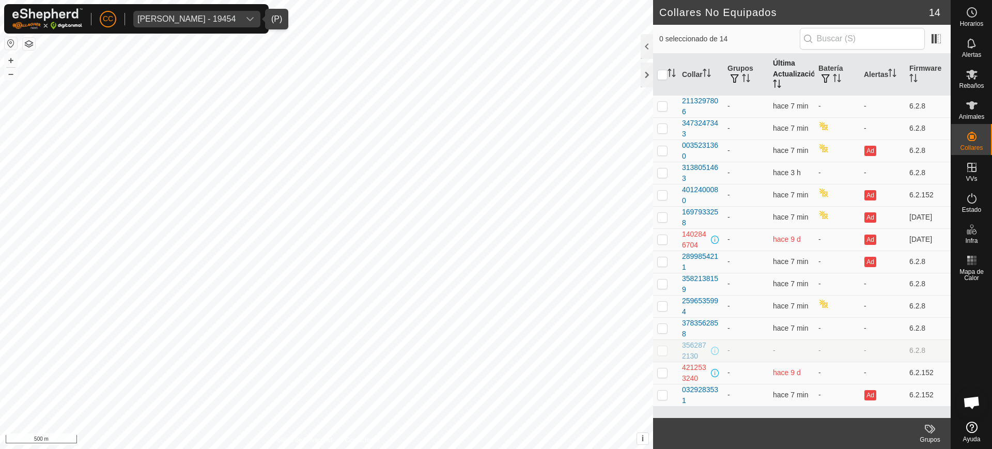
click at [495, 79] on th "Última Actualización" at bounding box center [791, 75] width 45 height 42
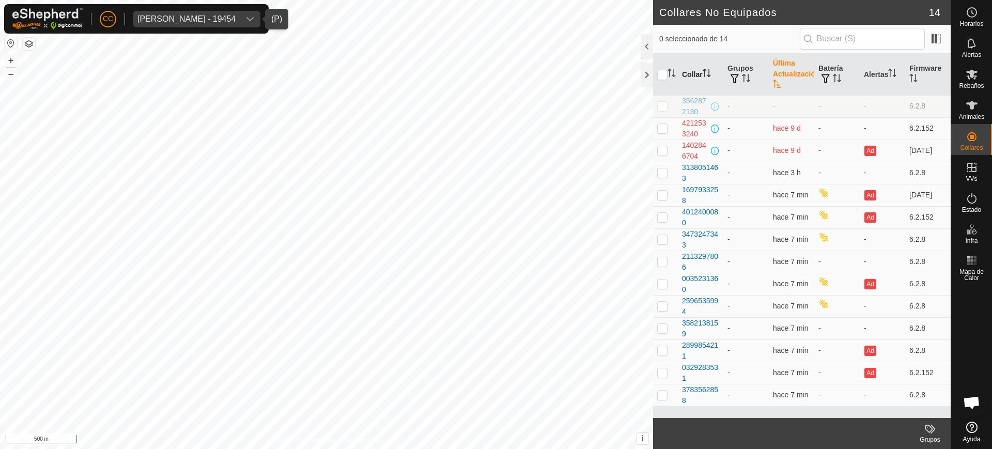
click at [495, 75] on icon "Activar para ordenar" at bounding box center [704, 73] width 1 height 8
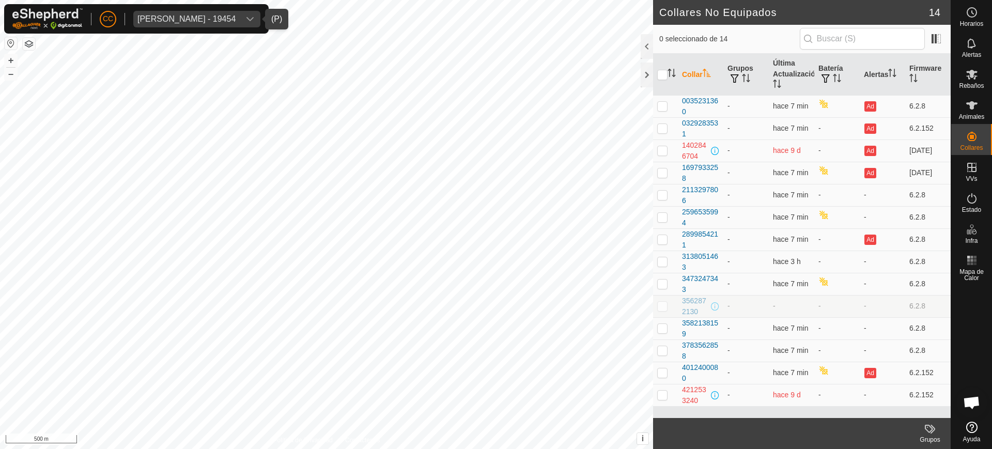
click at [495, 75] on icon "Activar para ordenar" at bounding box center [707, 73] width 8 height 8
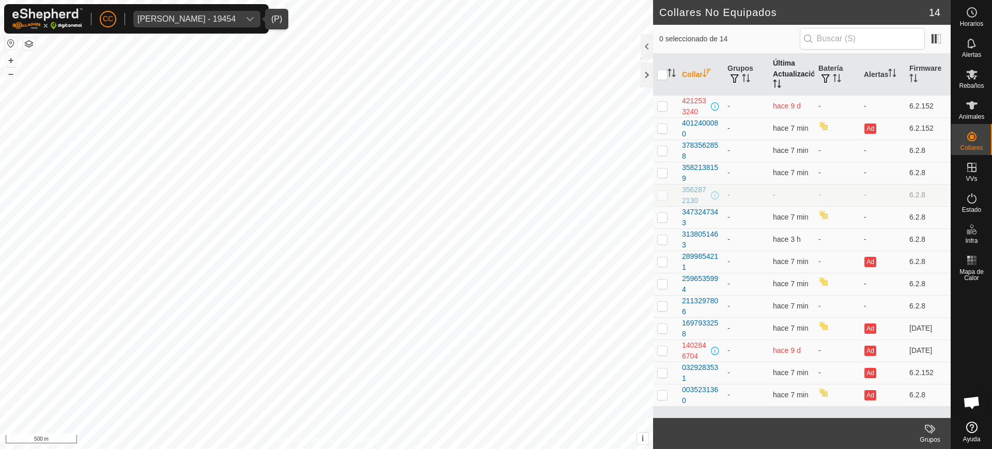
click at [495, 74] on th "Última Actualización" at bounding box center [791, 75] width 45 height 42
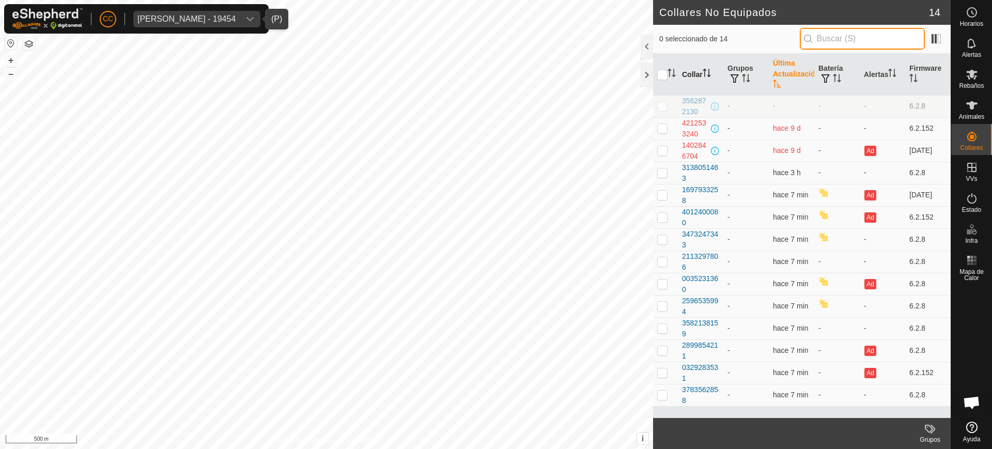
click at [495, 39] on input "text" at bounding box center [862, 39] width 125 height 22
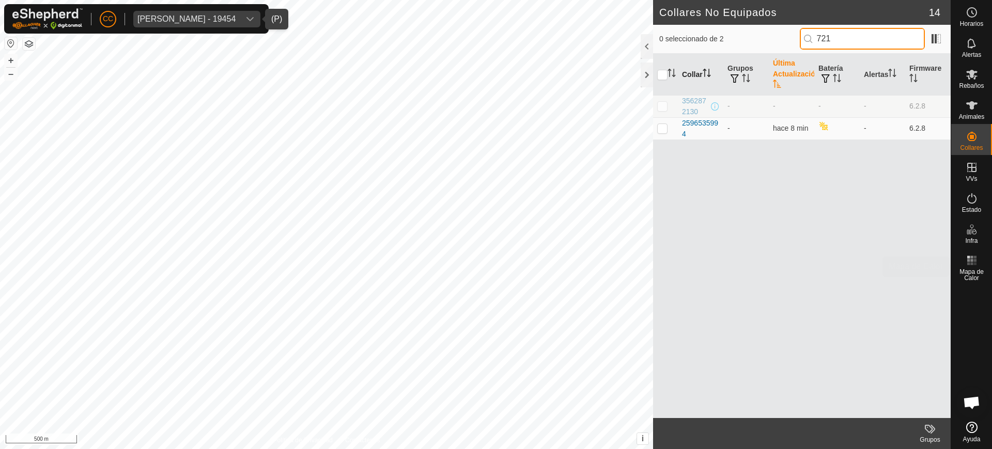
type input "721"
click at [205, 24] on span "Julian Garcia Gayo - 19454" at bounding box center [186, 19] width 106 height 17
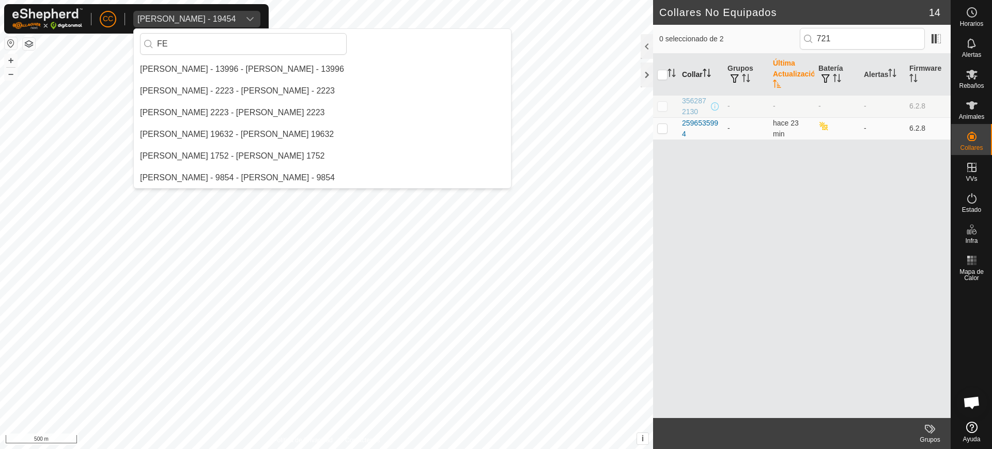
type input "F"
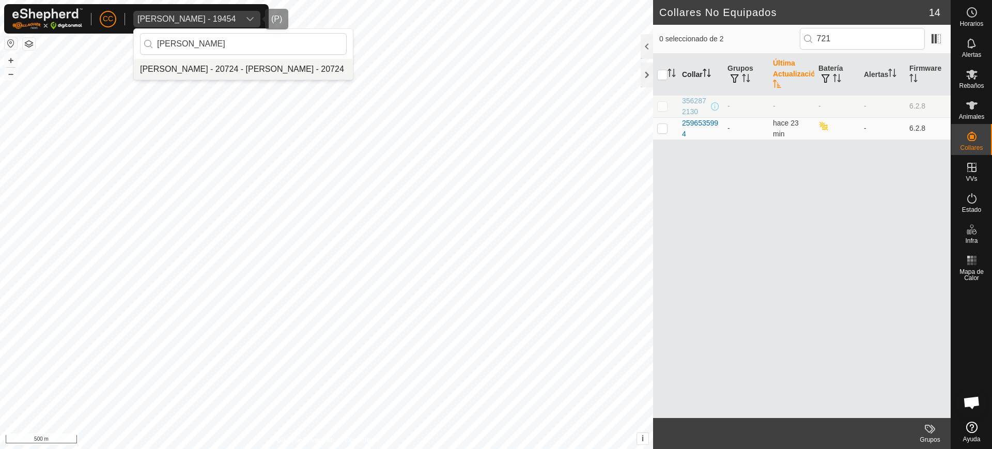
type input "JAVIER FER"
click at [212, 74] on li "[PERSON_NAME] - 20724 - [PERSON_NAME] - 20724" at bounding box center [243, 69] width 219 height 21
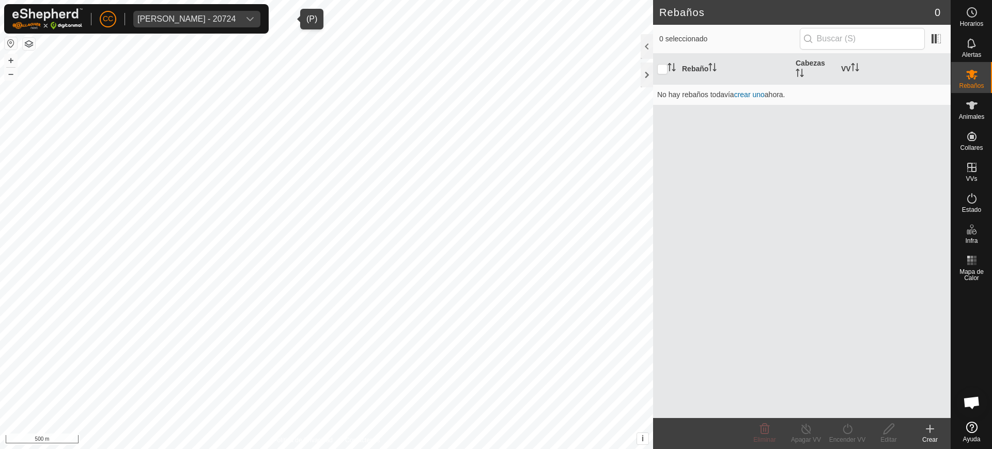
click at [495, 281] on div "Rebaño Cabezas VV No hay rebaños todavía crear uno ahora." at bounding box center [802, 236] width 298 height 364
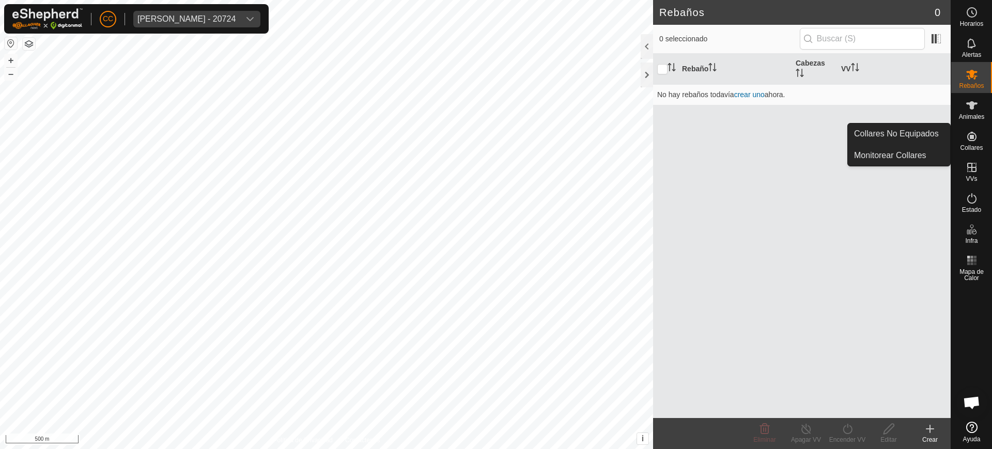
click at [495, 138] on icon at bounding box center [971, 136] width 9 height 9
click at [495, 131] on link "Collares No Equipados" at bounding box center [899, 133] width 102 height 21
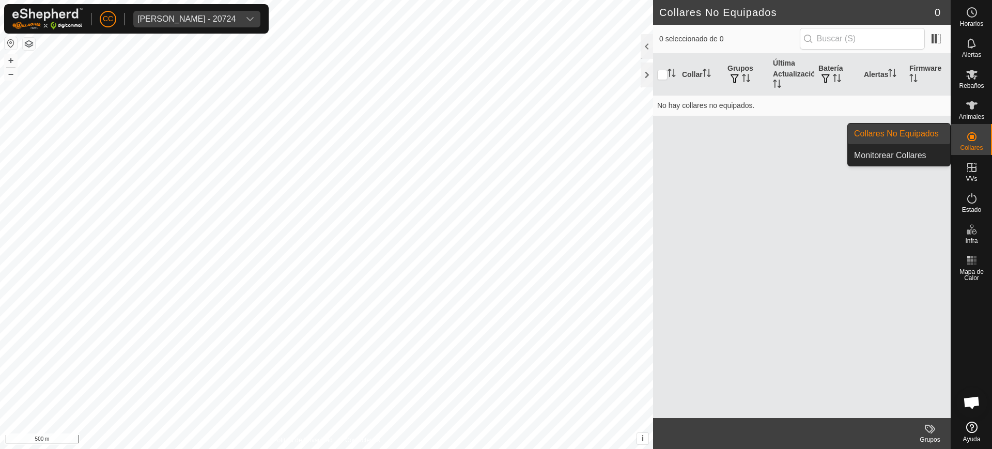
click at [495, 139] on div "Collares" at bounding box center [971, 139] width 41 height 31
click at [495, 134] on link "Collares No Equipados" at bounding box center [899, 133] width 102 height 21
drag, startPoint x: 963, startPoint y: 111, endPoint x: 974, endPoint y: 139, distance: 30.9
click at [495, 110] on es-animals-svg-icon at bounding box center [971, 105] width 19 height 17
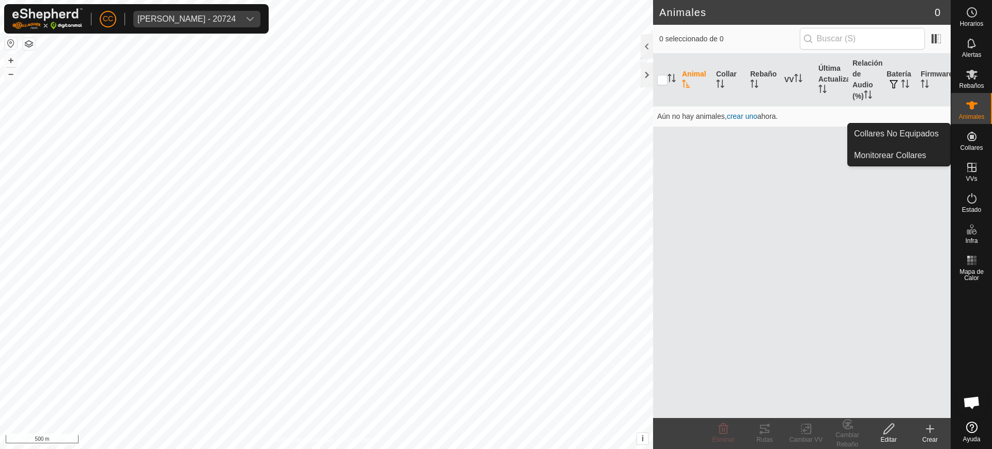
click at [495, 146] on div "Collares" at bounding box center [971, 139] width 41 height 31
click at [495, 133] on link "Collares No Equipados" at bounding box center [899, 133] width 102 height 21
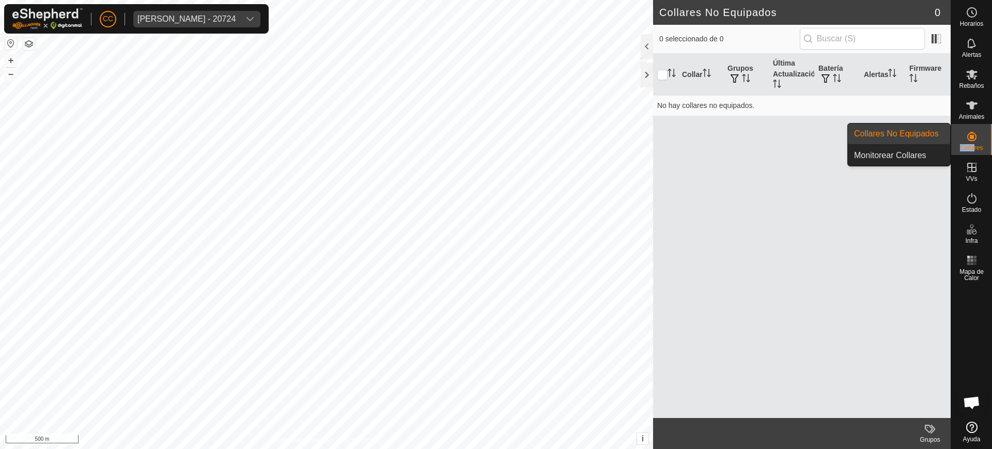
click at [495, 135] on link "Collares No Equipados" at bounding box center [899, 133] width 102 height 21
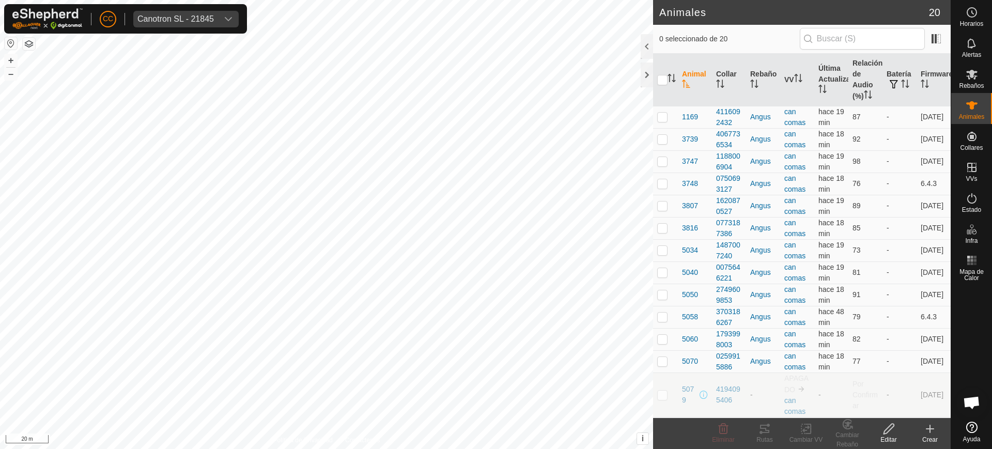
scroll to position [842, 0]
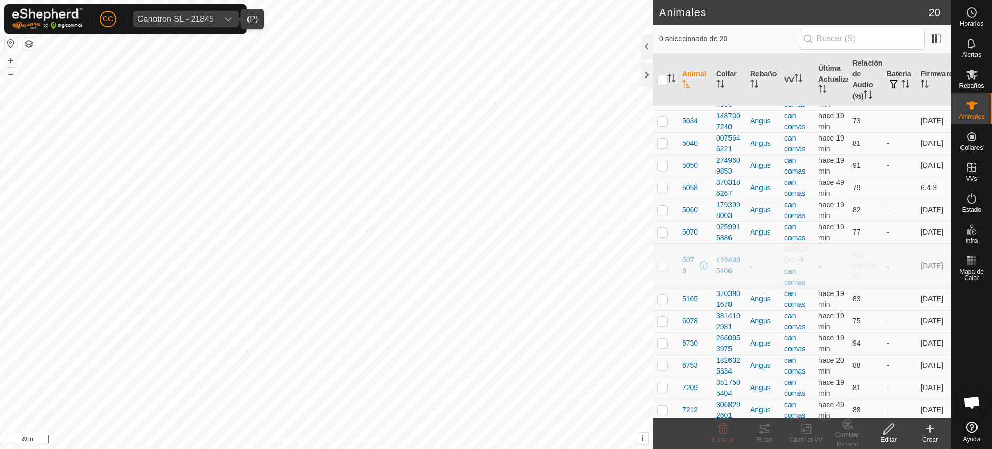
click at [207, 12] on span "Canotron SL - 21845" at bounding box center [175, 19] width 85 height 17
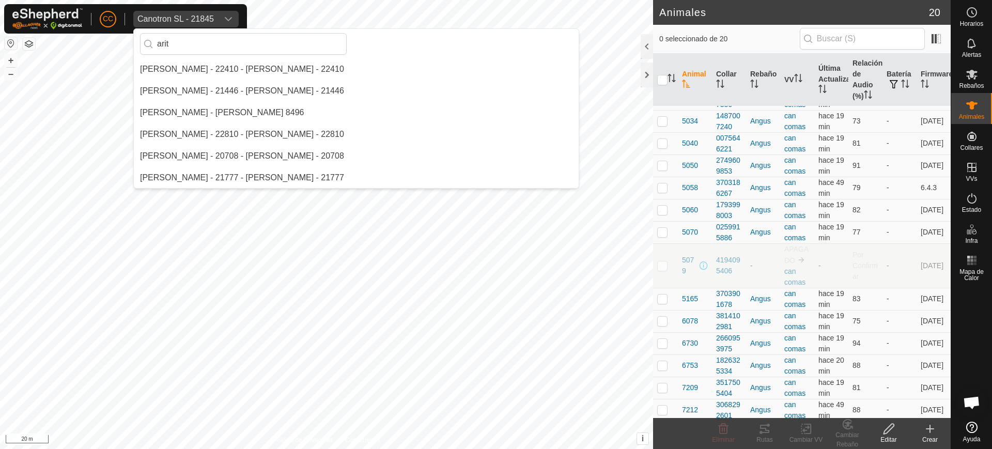
scroll to position [0, 0]
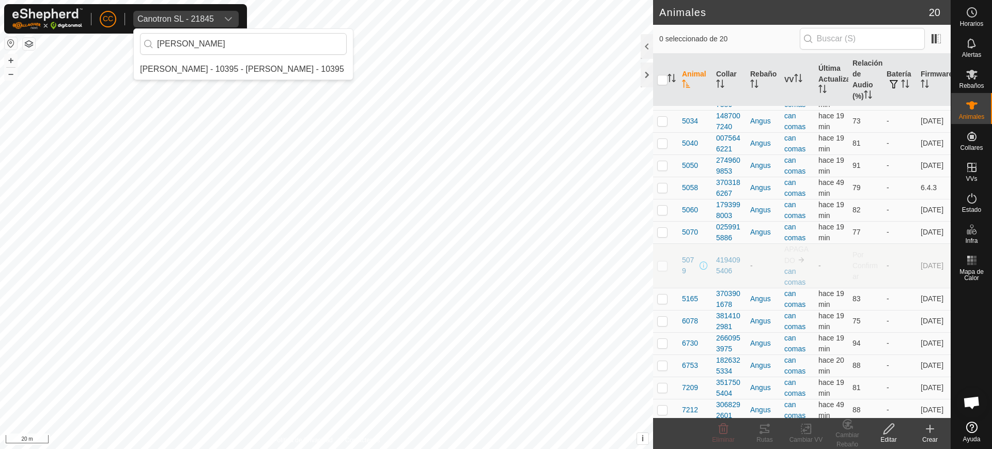
type input "aritz"
click at [237, 69] on li "[PERSON_NAME] - 10395 - [PERSON_NAME] - 10395" at bounding box center [243, 69] width 219 height 21
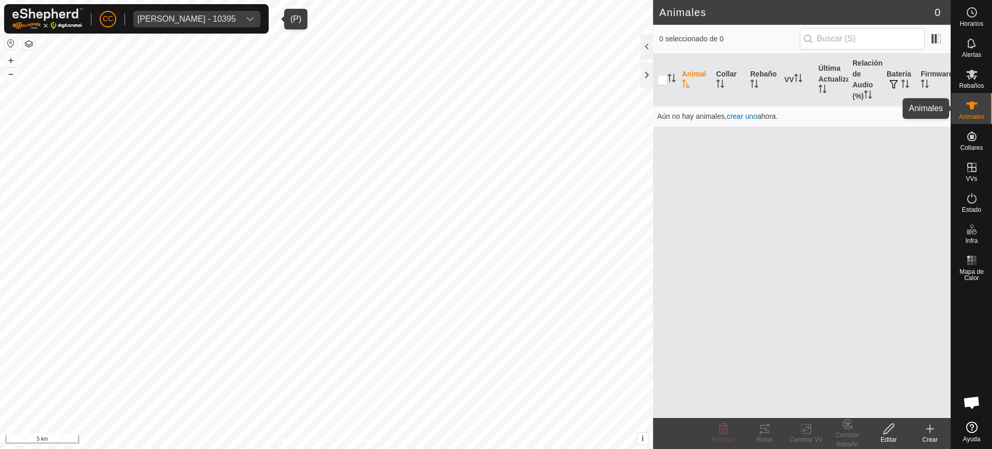
click at [964, 115] on span "Animales" at bounding box center [971, 117] width 25 height 6
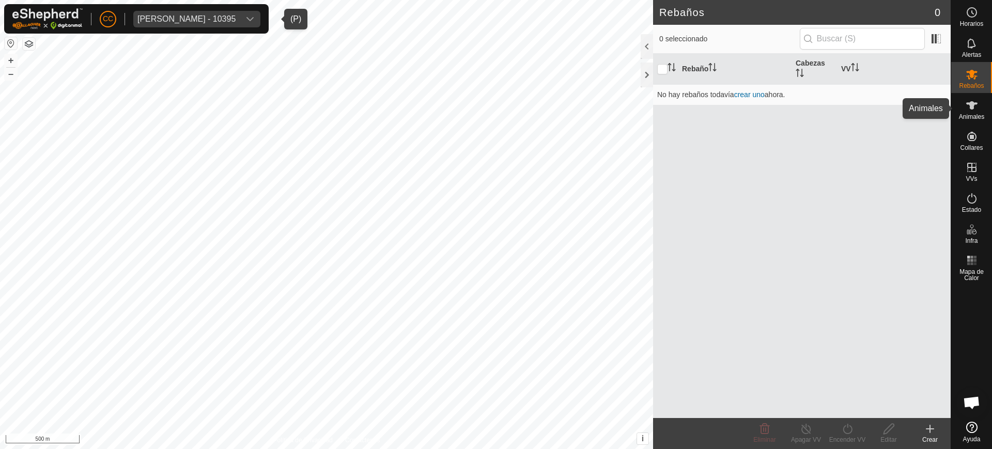
click at [969, 119] on span "Animales" at bounding box center [971, 117] width 25 height 6
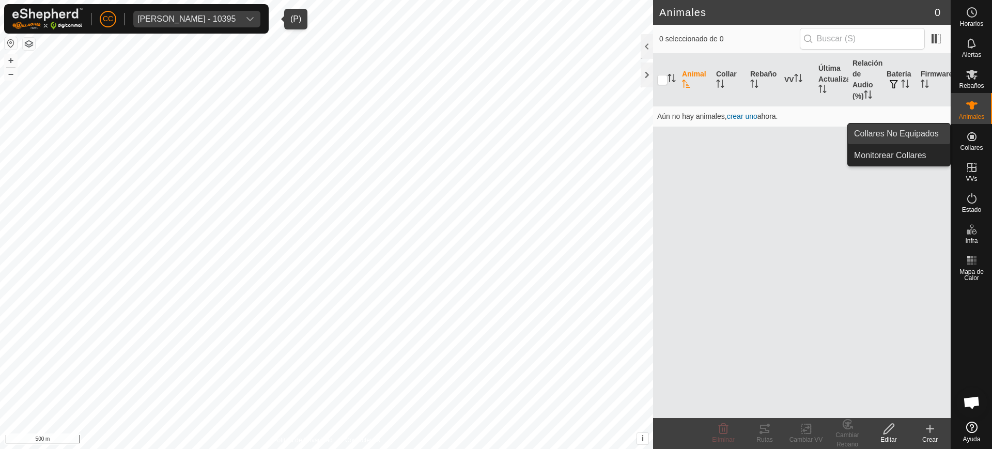
drag, startPoint x: 973, startPoint y: 135, endPoint x: 938, endPoint y: 134, distance: 35.2
click at [951, 134] on es-menu-bar "Horarios Alertas Rebaños Animales Collares VVs Estado Infra Mapa de Calor Ayuda…" at bounding box center [971, 224] width 41 height 449
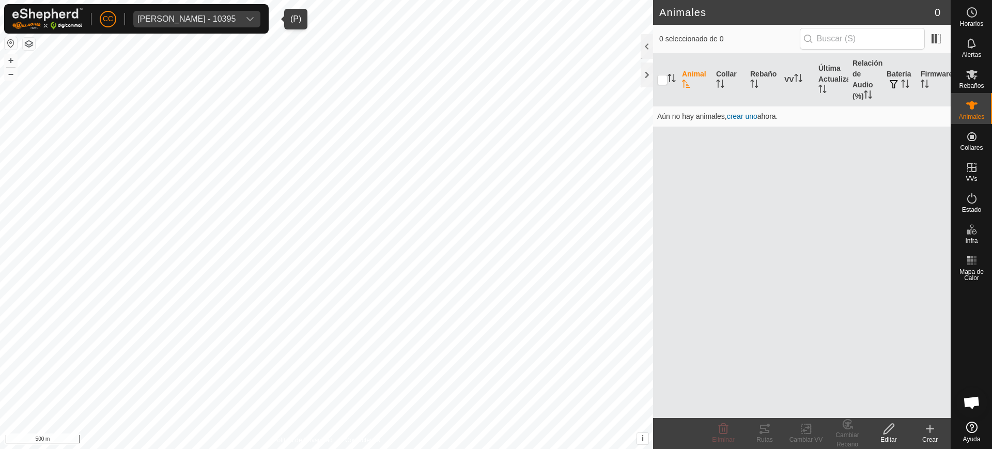
click at [938, 134] on div "Animal Collar Rebaño VV Última Actualización Relación de Audio (%) Batería Firm…" at bounding box center [802, 236] width 298 height 364
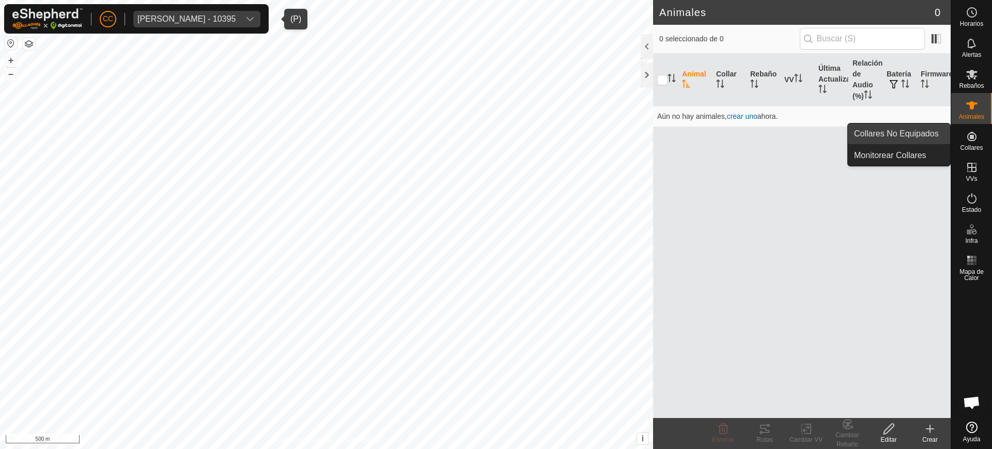
click at [926, 137] on link "Collares No Equipados" at bounding box center [899, 133] width 102 height 21
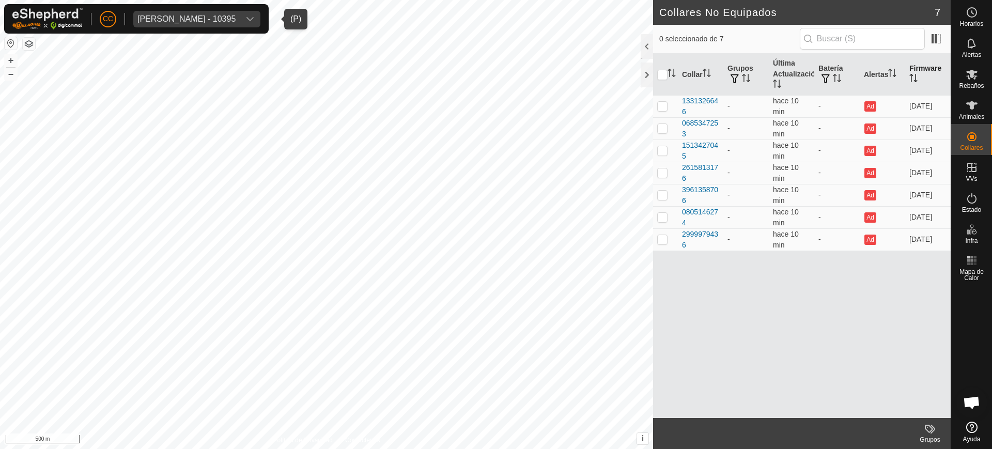
click at [916, 71] on th "Firmware" at bounding box center [927, 75] width 45 height 42
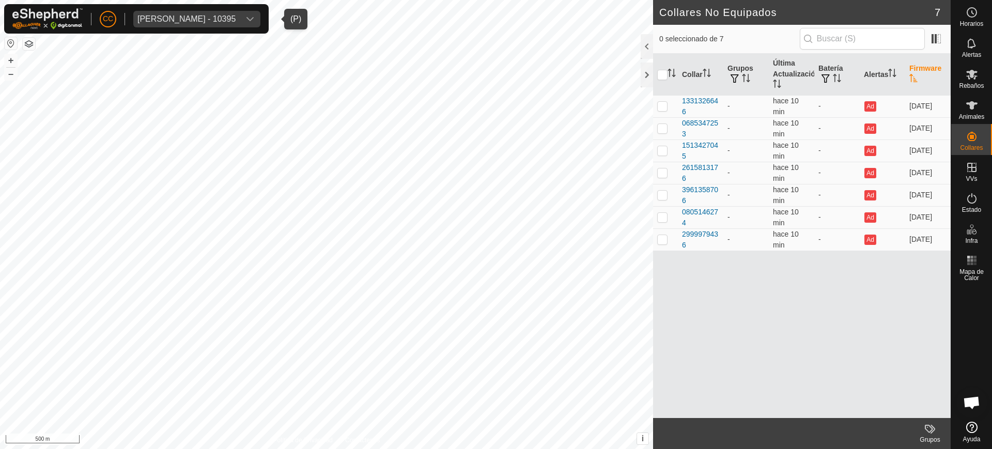
click at [916, 71] on th "Firmware" at bounding box center [927, 75] width 45 height 42
click at [214, 17] on div "[PERSON_NAME] - 10395" at bounding box center [186, 19] width 98 height 8
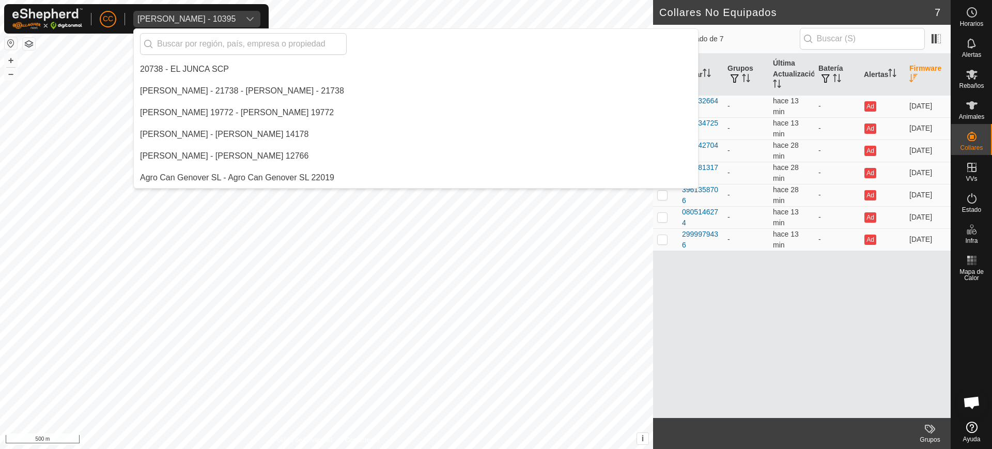
scroll to position [1172, 0]
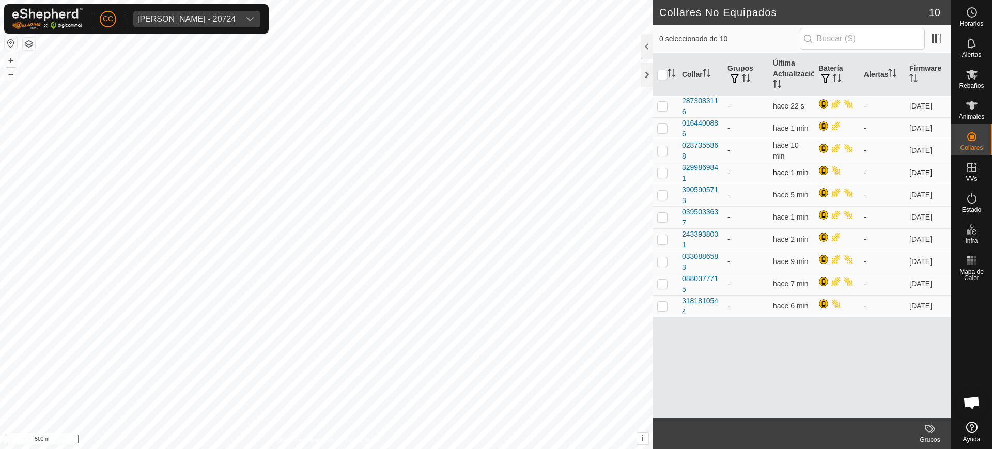
scroll to position [842, 0]
click at [246, 27] on div "CC Javier Fernandez Fernandez - 20724" at bounding box center [136, 18] width 265 height 29
click at [236, 22] on div "Javier Fernandez Fernandez - 20724" at bounding box center [186, 19] width 98 height 8
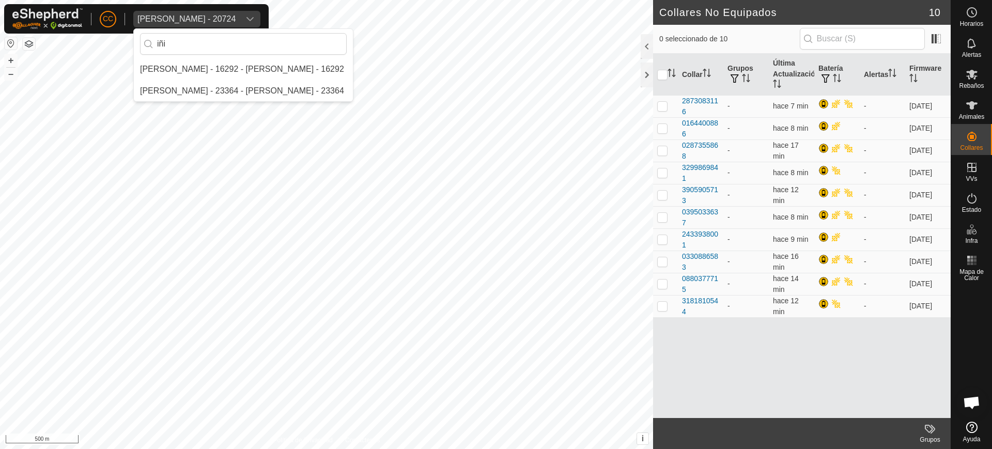
scroll to position [0, 0]
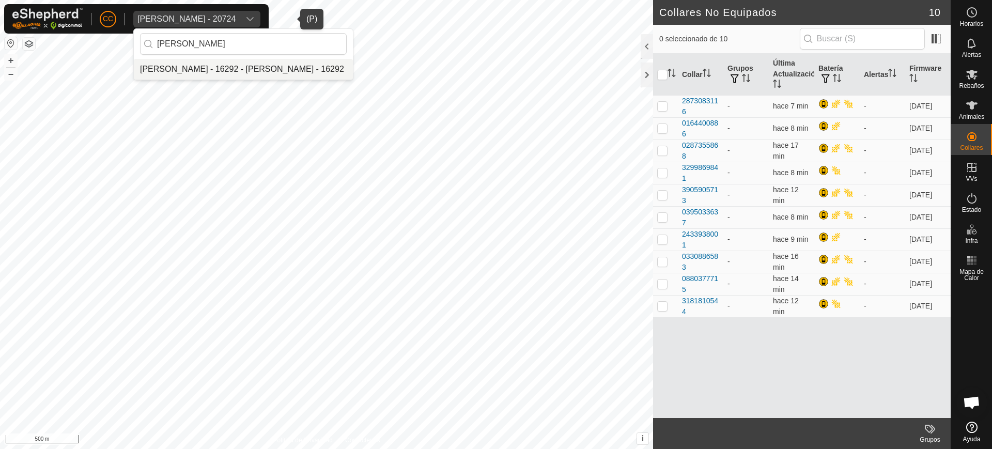
type input "iñigo"
click at [266, 63] on li "[PERSON_NAME] - 16292 - [PERSON_NAME] - 16292" at bounding box center [243, 69] width 219 height 21
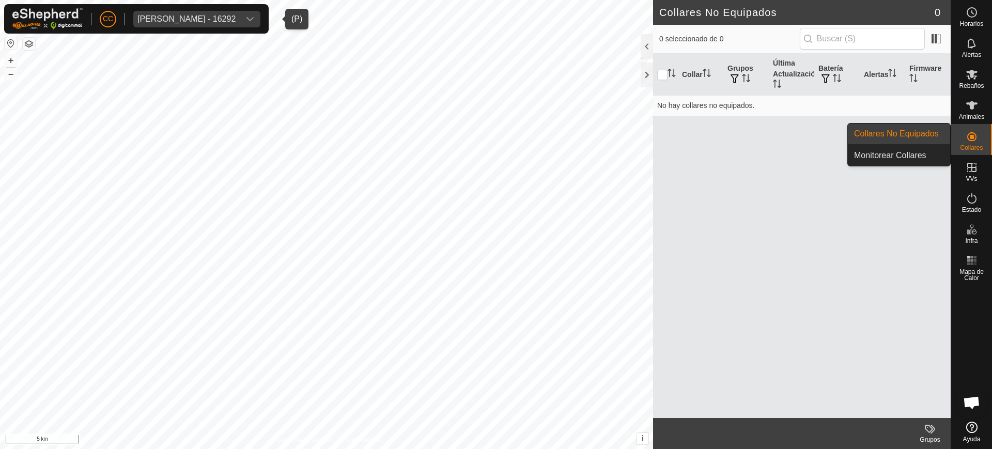
click at [975, 136] on icon at bounding box center [972, 136] width 12 height 12
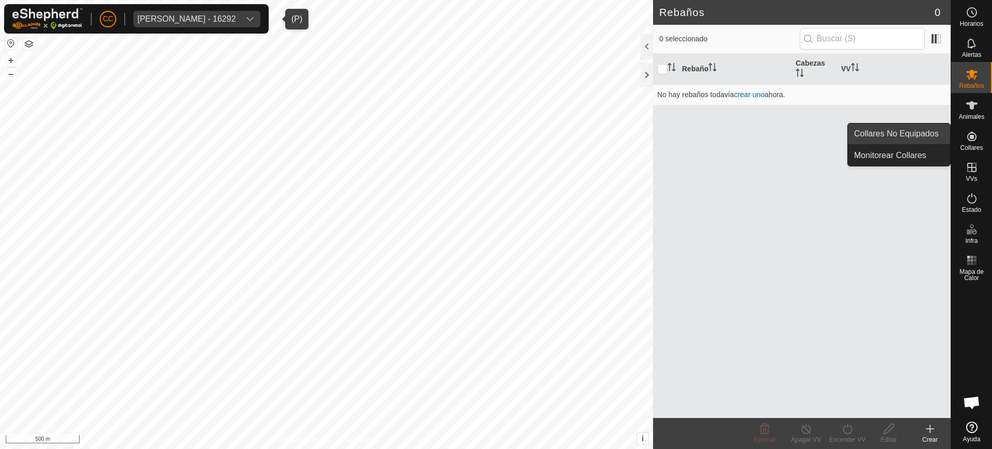
click at [941, 130] on link "Collares No Equipados" at bounding box center [899, 133] width 102 height 21
